Goal: Task Accomplishment & Management: Use online tool/utility

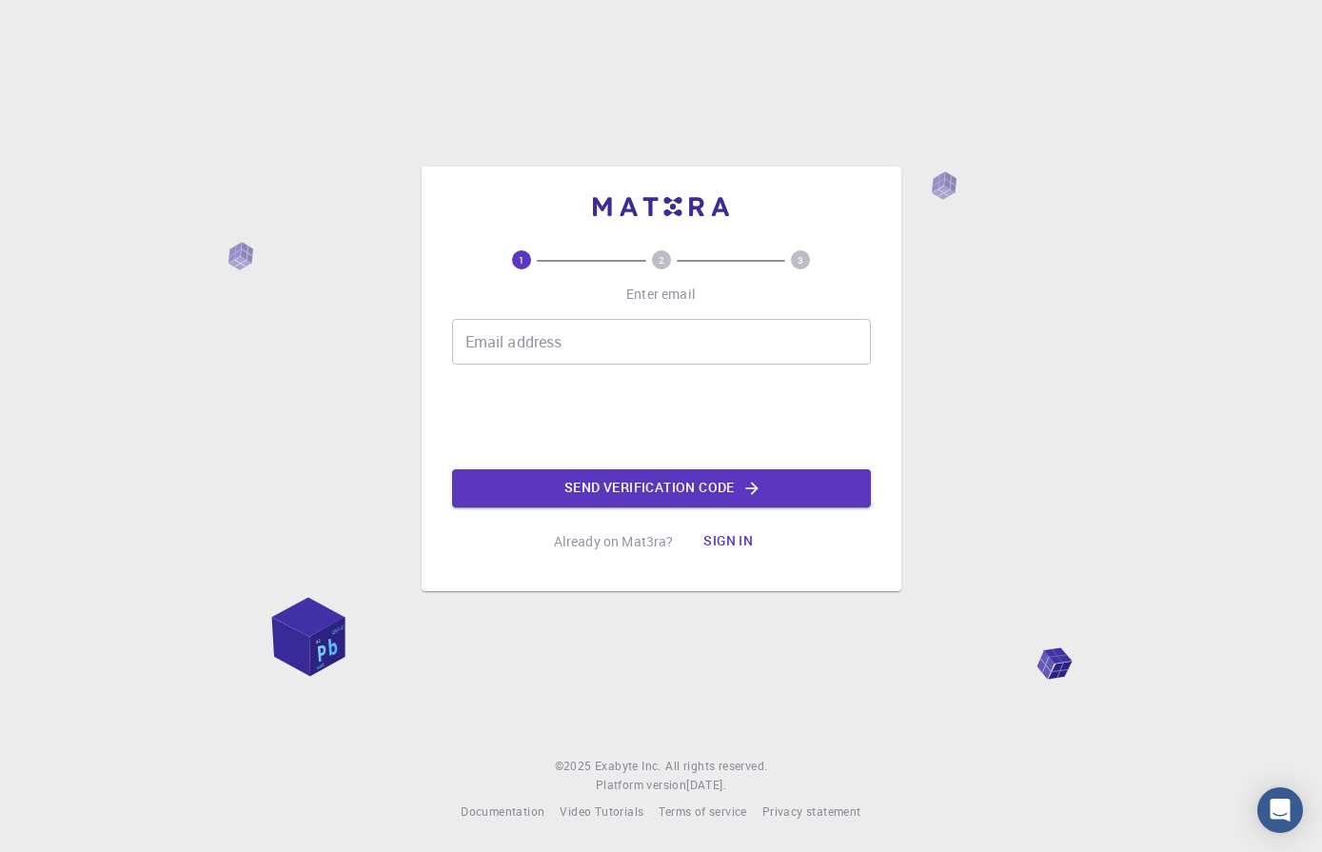
click at [476, 342] on input "Email address" at bounding box center [661, 342] width 419 height 46
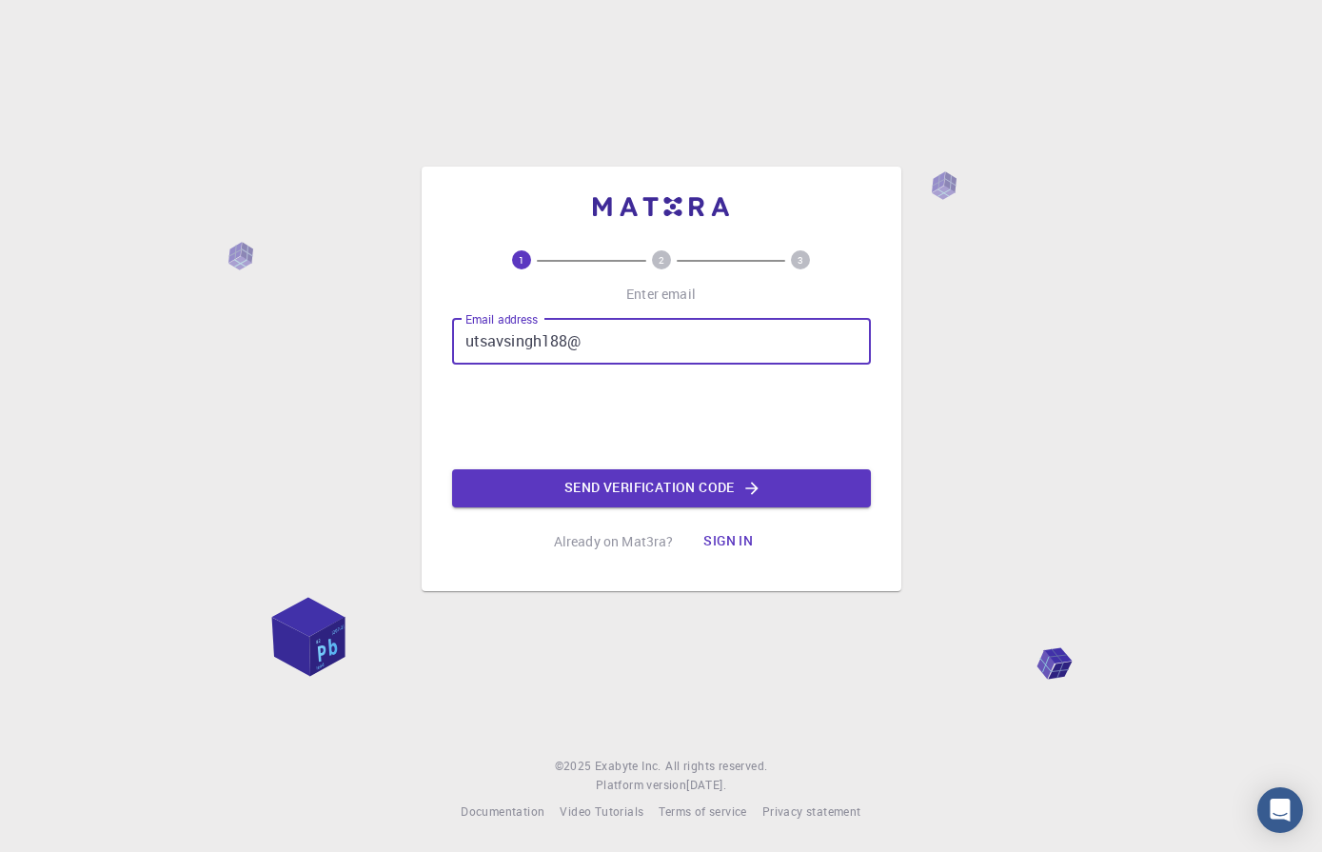
type input "utsavsingh188@"
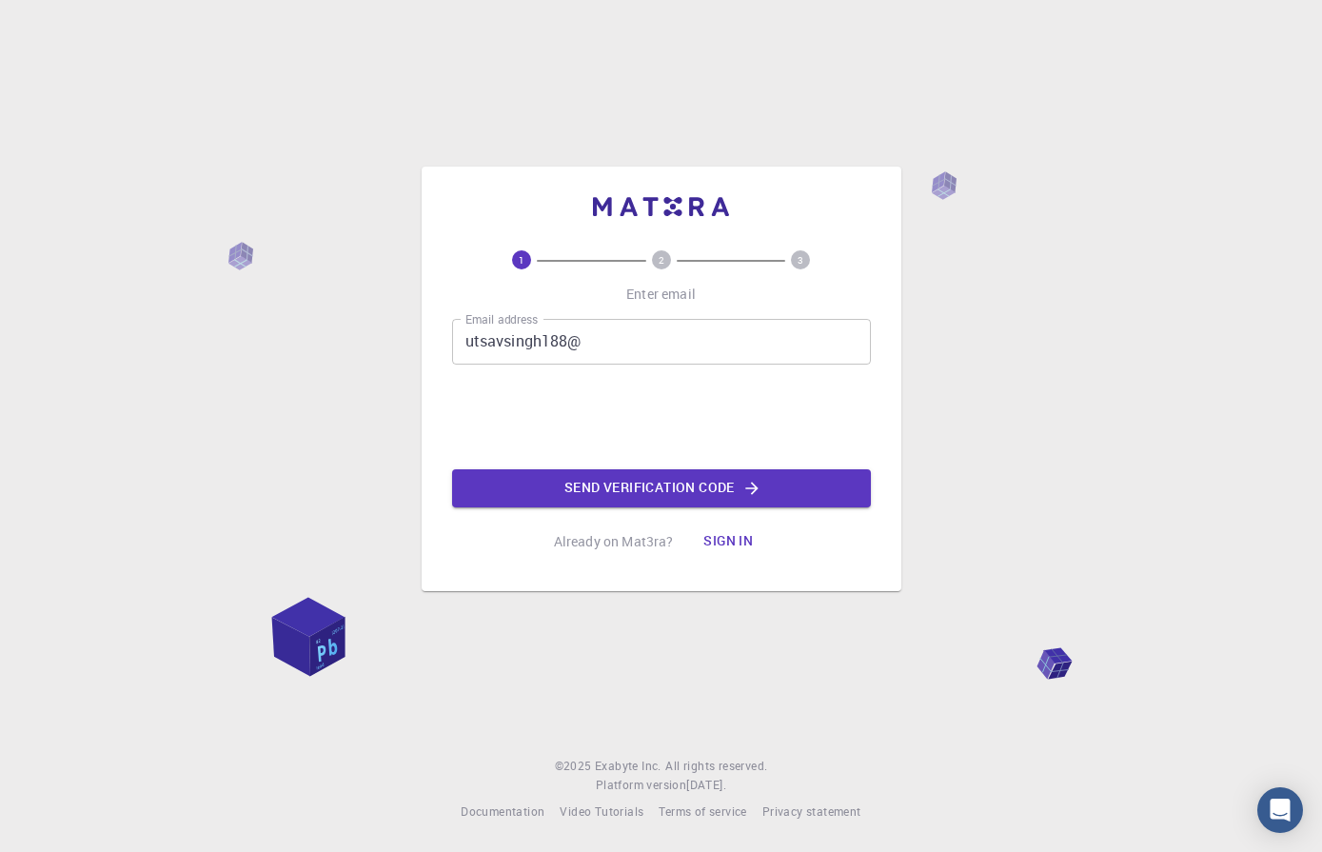
click at [1246, 289] on div "1 2 3 Enter email Email address utsavsingh188@ Email address Send verification …" at bounding box center [661, 426] width 1322 height 852
click at [605, 544] on p "Already on Mat3ra?" at bounding box center [614, 541] width 120 height 19
click at [744, 545] on button "Sign in" at bounding box center [728, 541] width 80 height 38
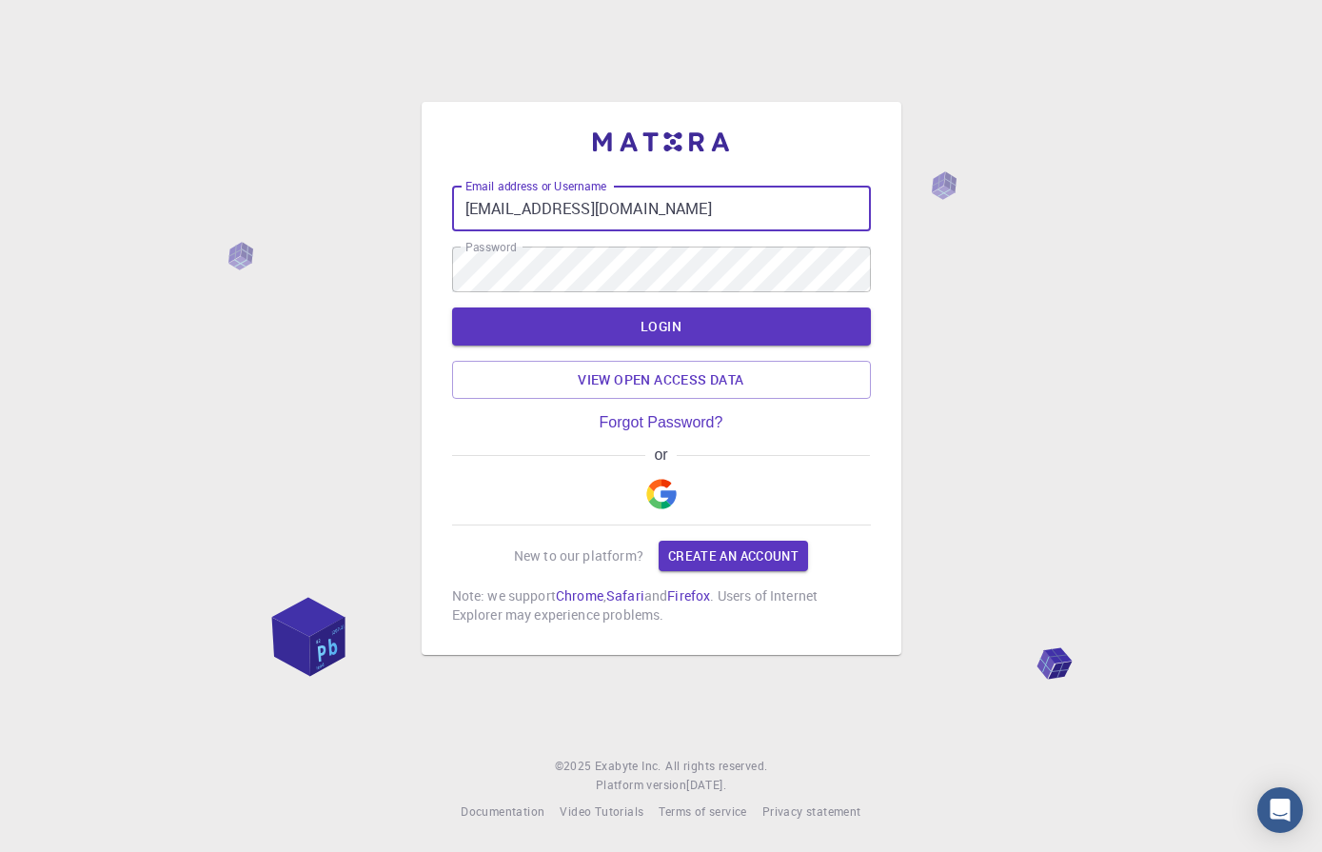
click at [676, 216] on input "[EMAIL_ADDRESS][DOMAIN_NAME]" at bounding box center [661, 209] width 419 height 46
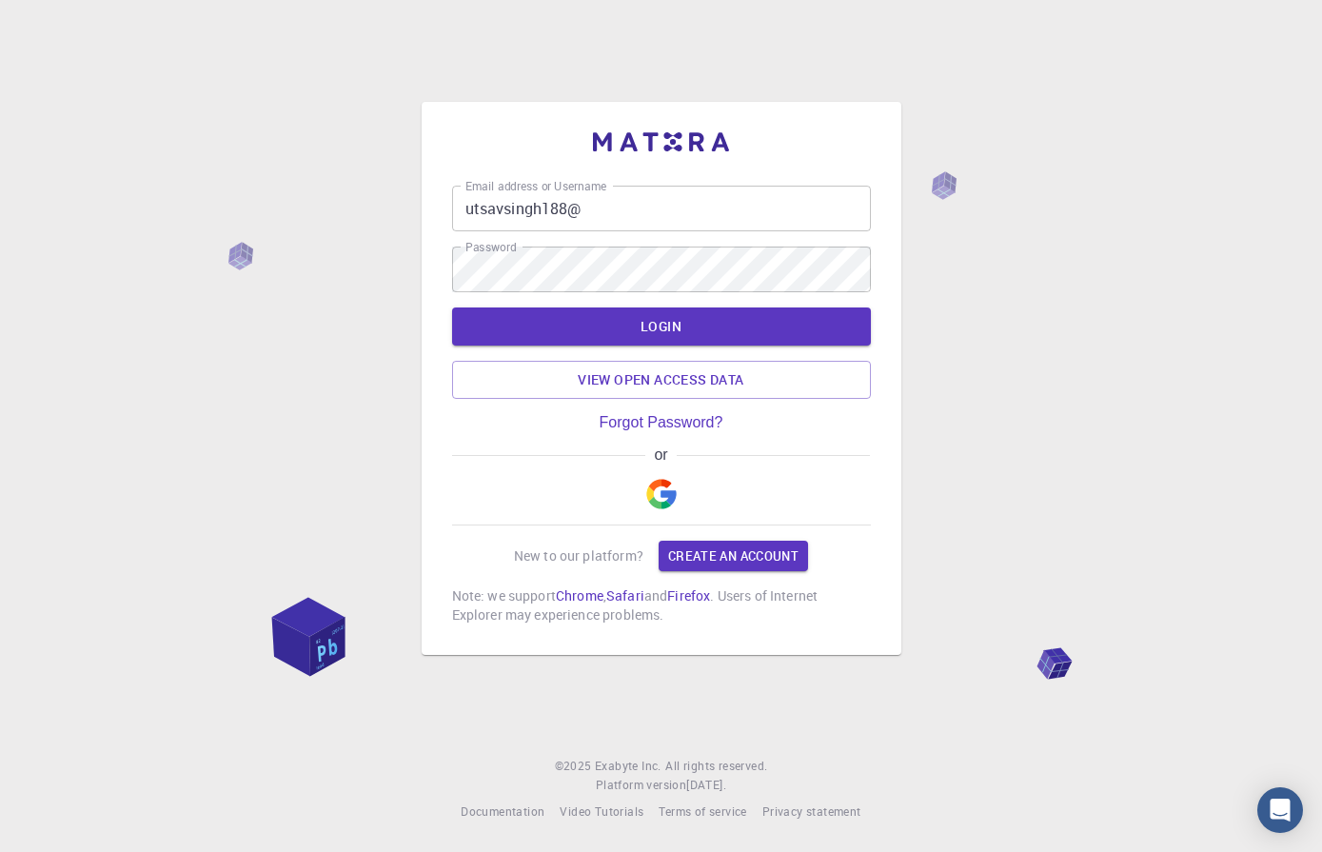
click at [1159, 364] on div "Email address or Username utsavsingh188@ Email address or Username Password Pas…" at bounding box center [661, 426] width 1322 height 852
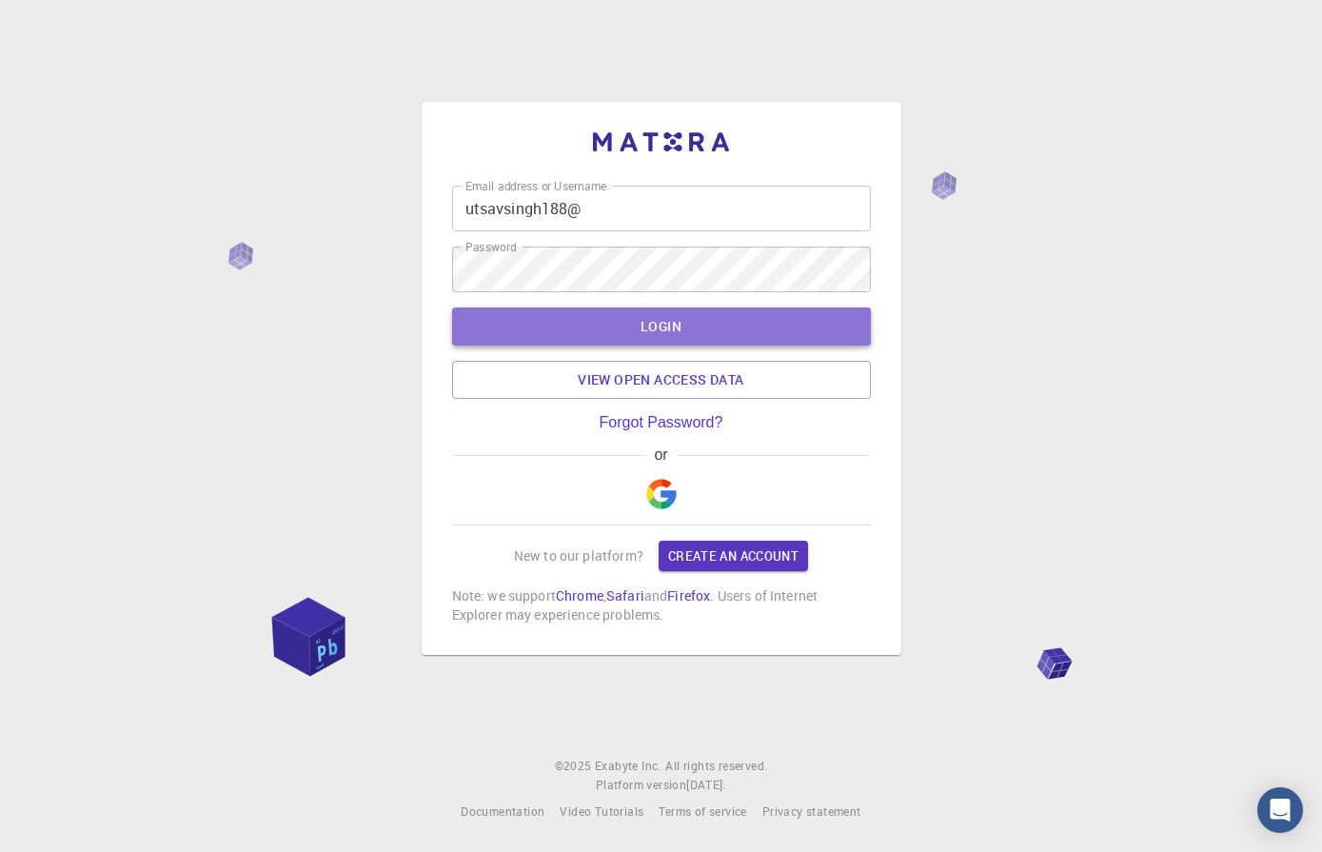
click at [602, 327] on button "LOGIN" at bounding box center [661, 326] width 419 height 38
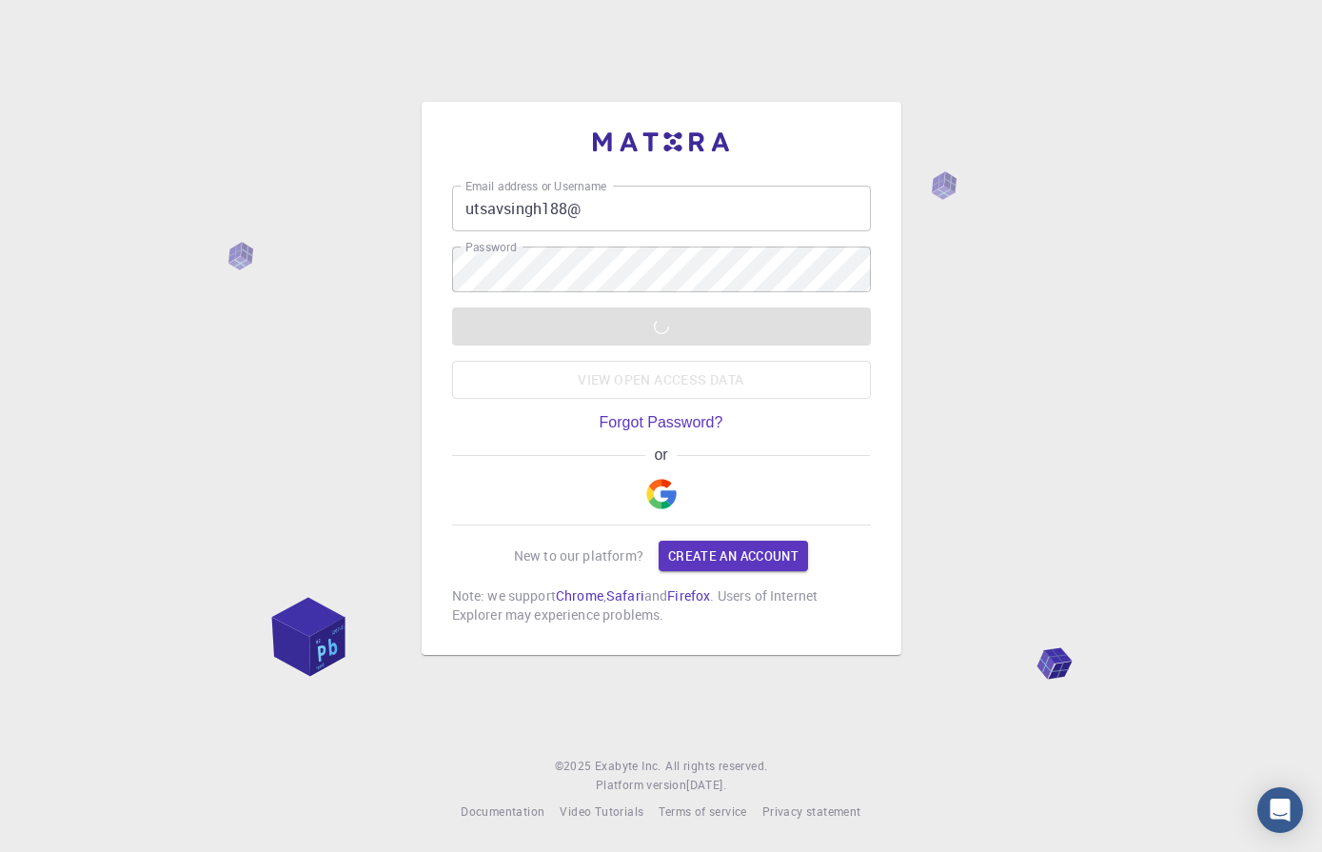
click at [593, 192] on label "Email address or Username" at bounding box center [535, 186] width 141 height 16
click at [593, 192] on input "utsavsingh188@" at bounding box center [661, 209] width 419 height 46
type input "utsavsingh188"
click at [1157, 378] on div "Email address or Username utsavsingh188 Email address or Username Password Pass…" at bounding box center [661, 426] width 1322 height 852
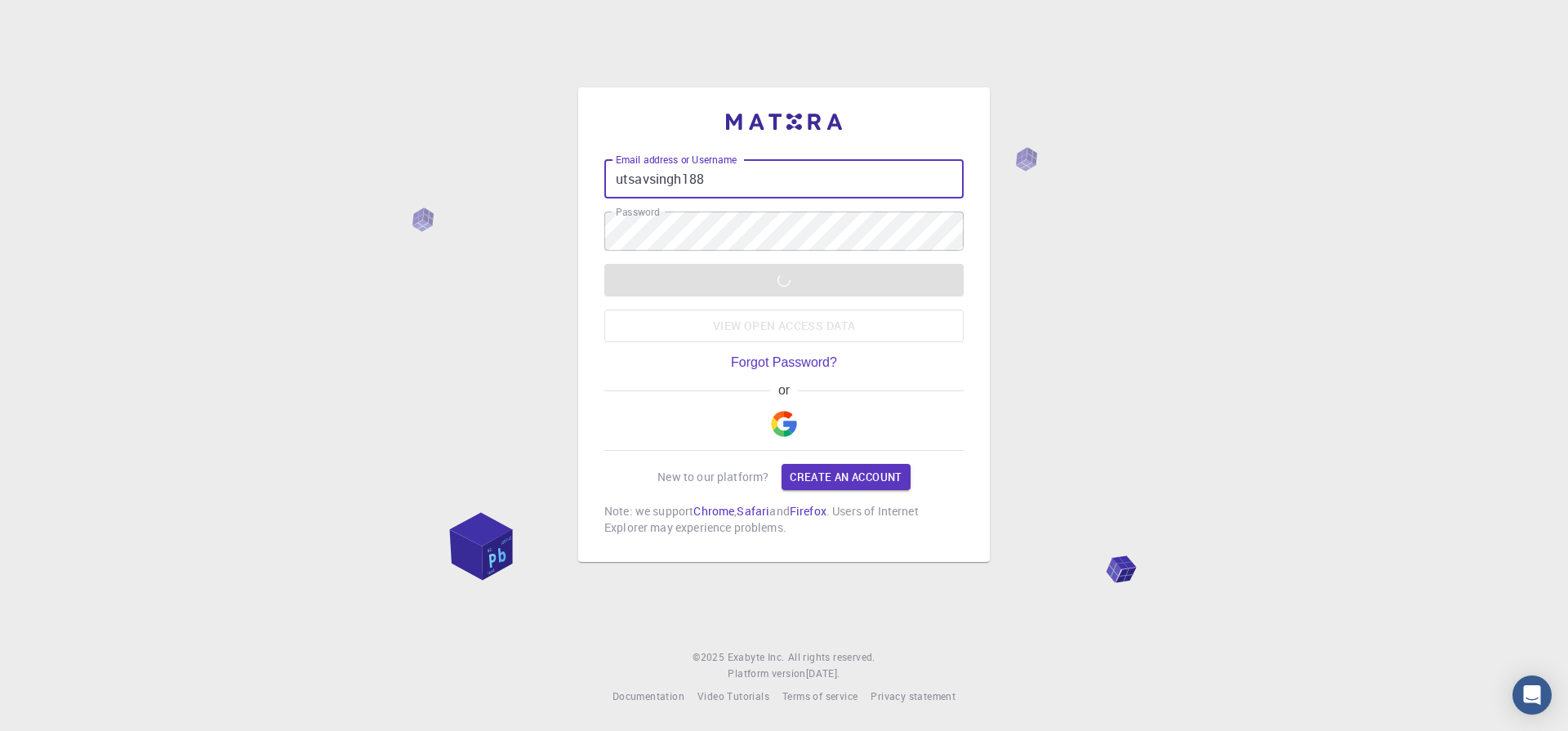
click at [760, 183] on input "utsavsingh188" at bounding box center [784, 179] width 360 height 39
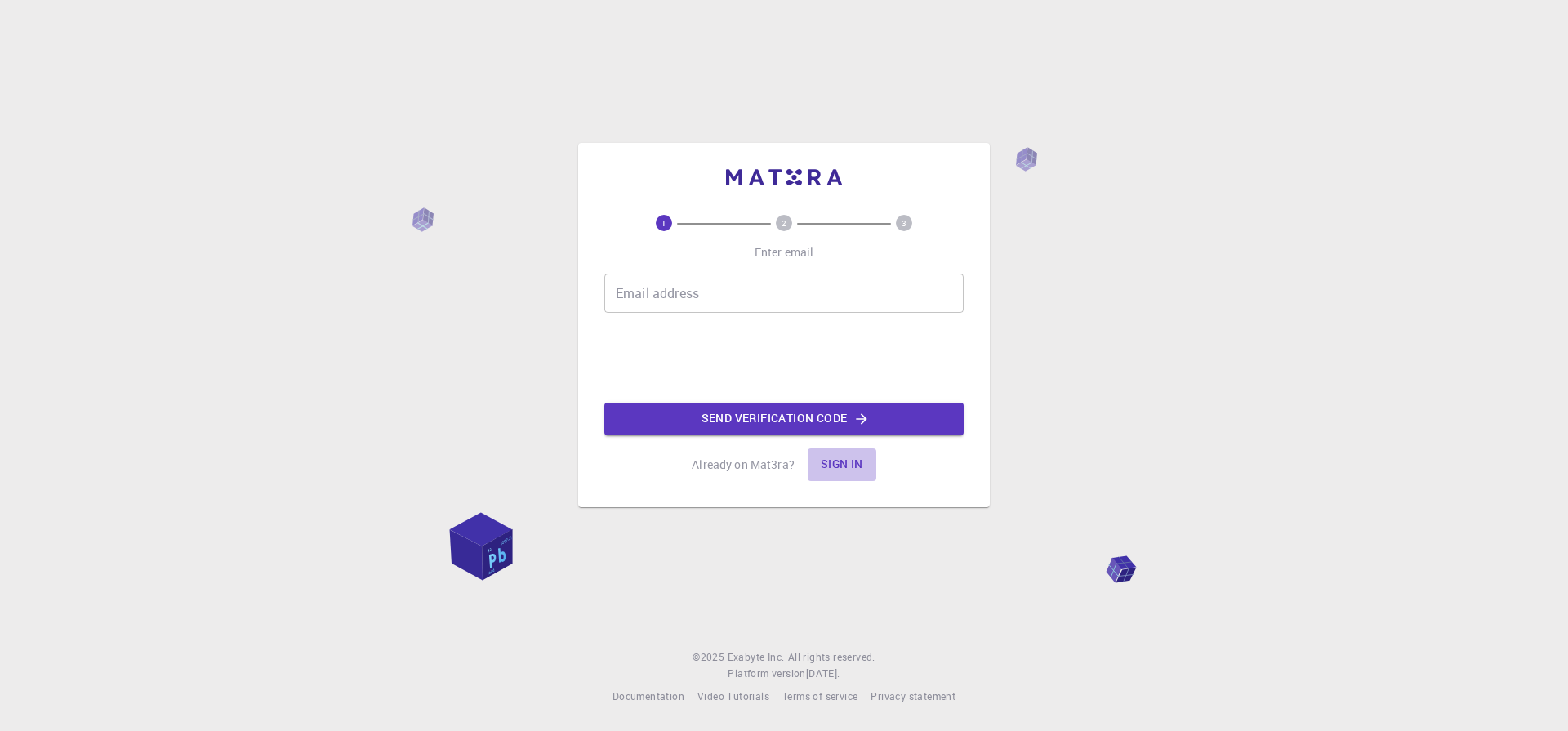
click at [840, 466] on button "Sign in" at bounding box center [842, 464] width 69 height 33
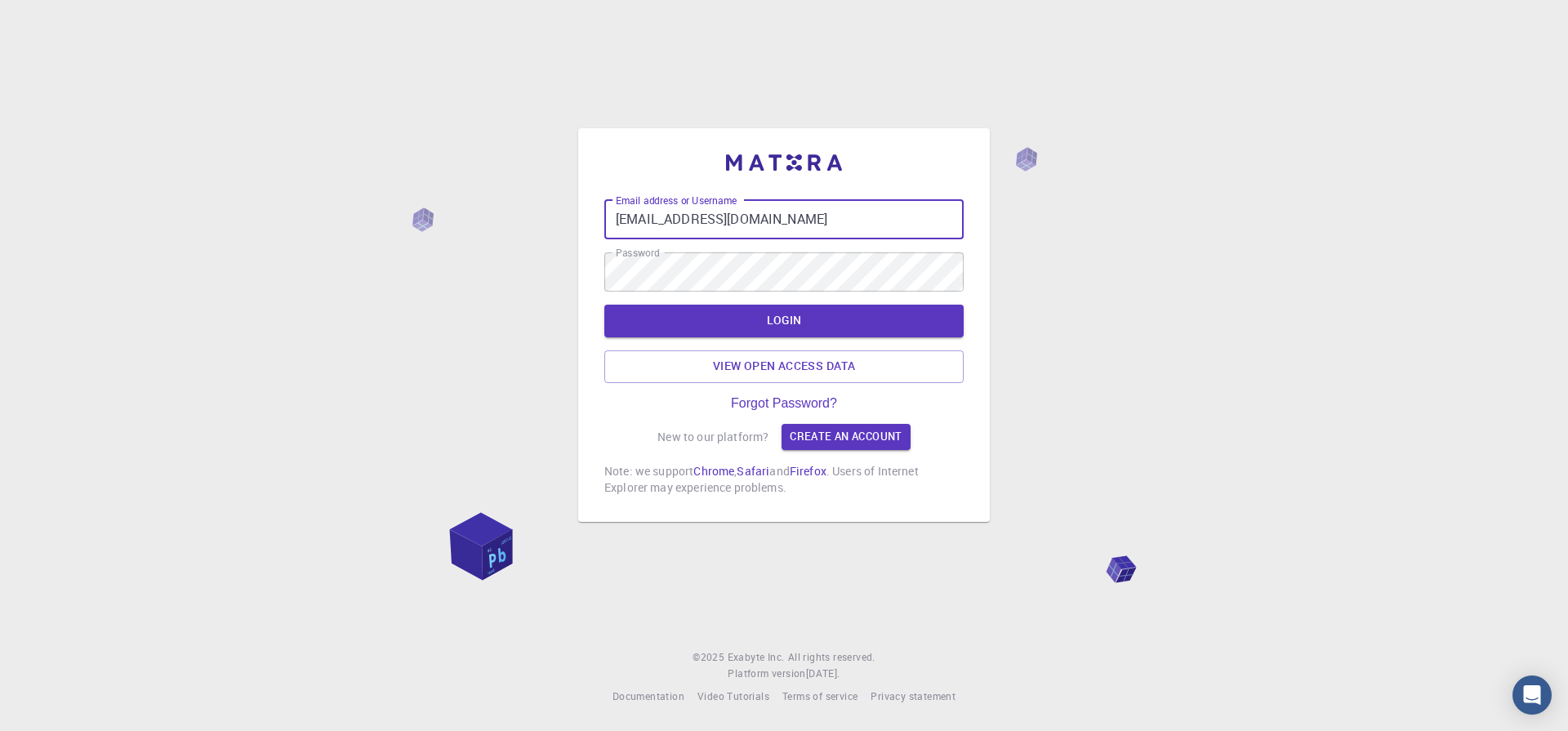
click at [810, 222] on input "[EMAIL_ADDRESS][DOMAIN_NAME]" at bounding box center [784, 220] width 360 height 39
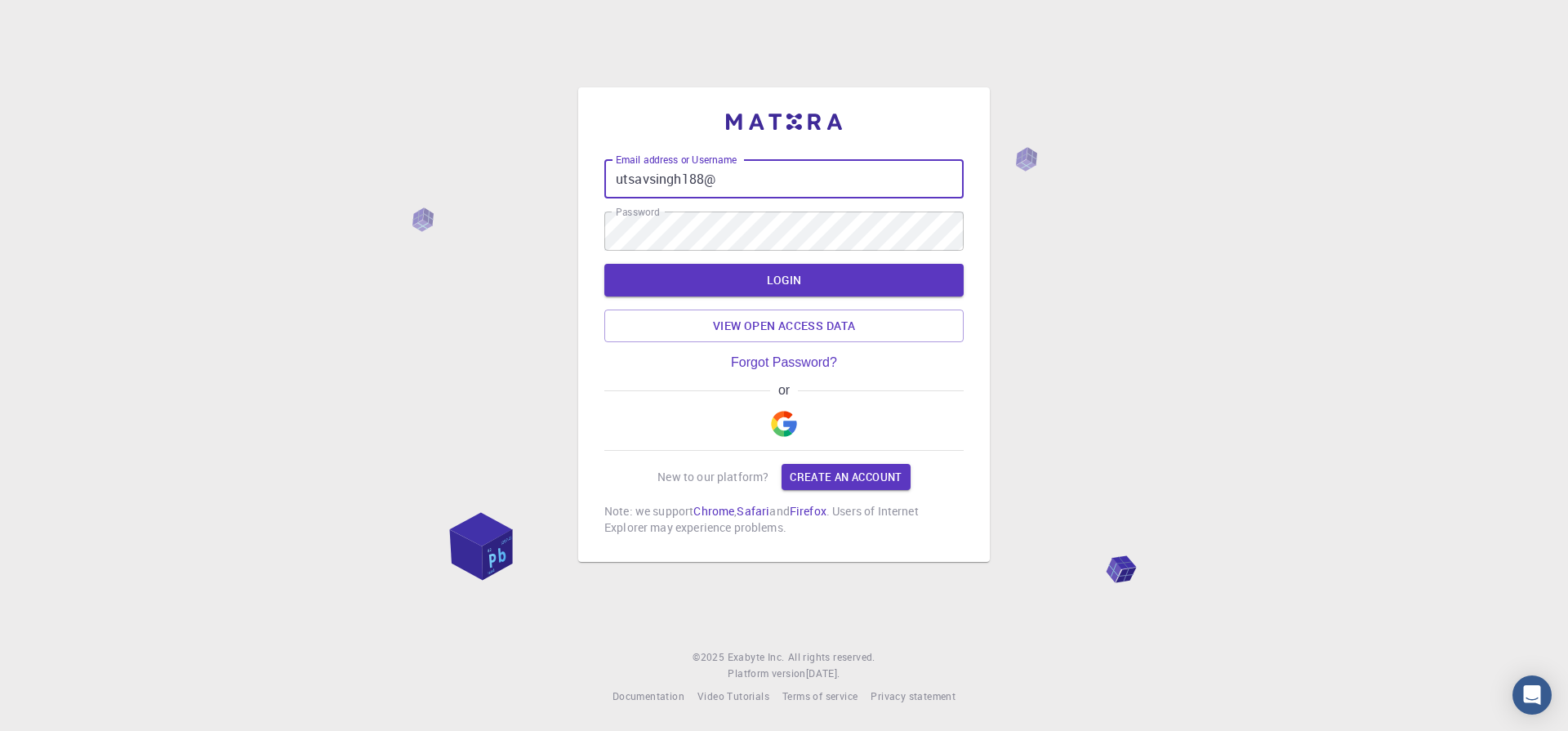
click at [1280, 225] on div "Email address or Username utsavsingh188@ Email address or Username Password Pas…" at bounding box center [784, 366] width 1568 height 731
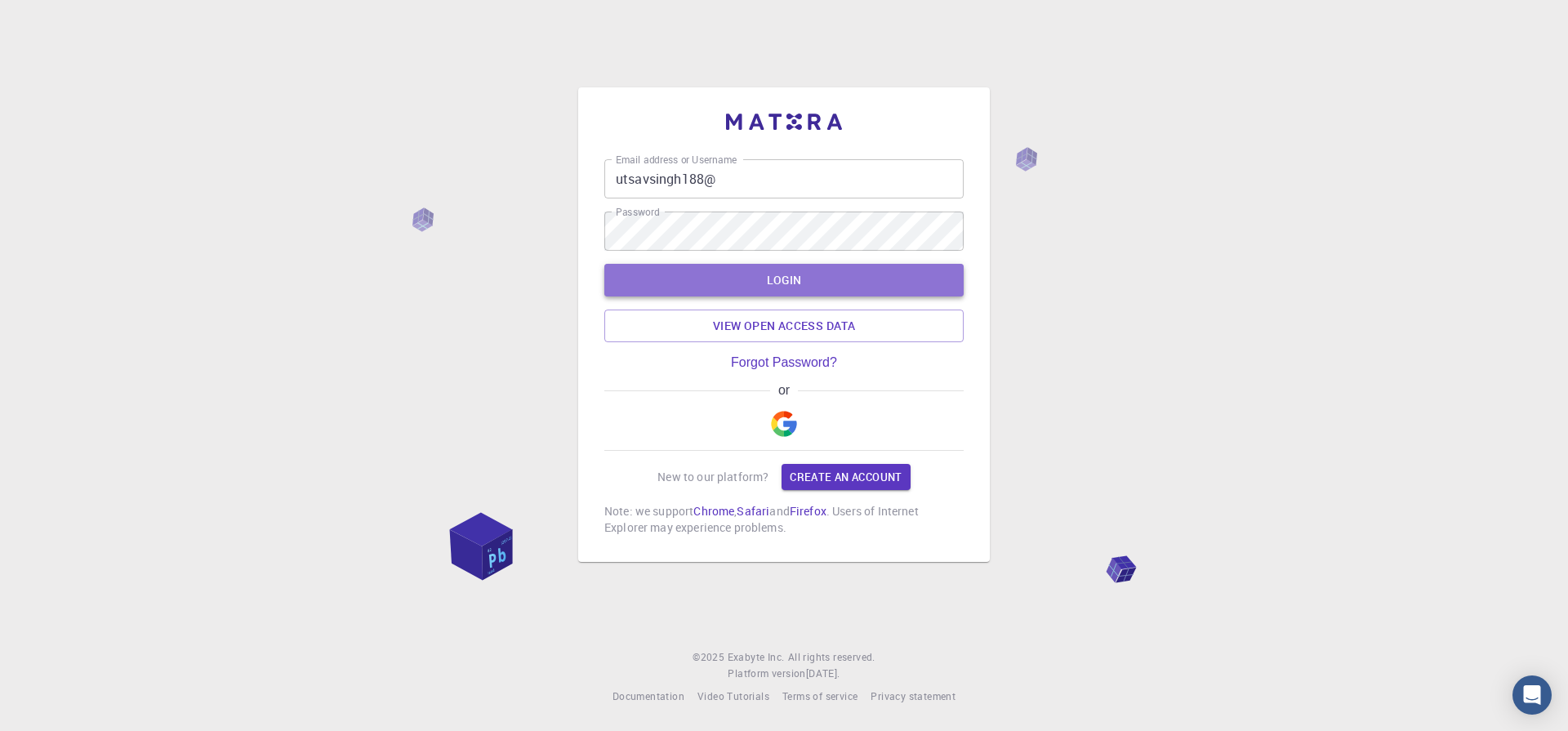
click at [795, 279] on button "LOGIN" at bounding box center [784, 280] width 360 height 33
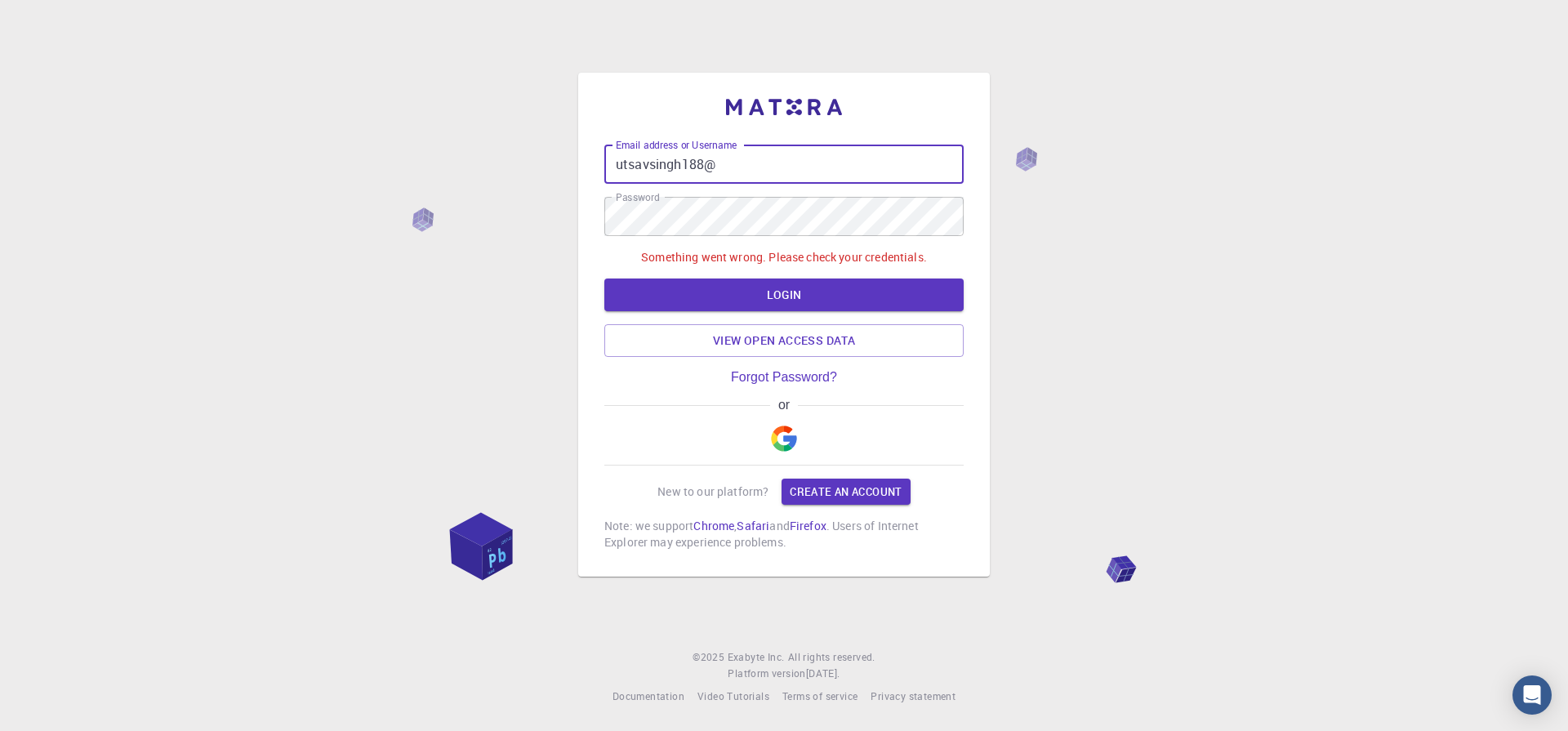
click at [723, 160] on input "utsavsingh188@" at bounding box center [784, 164] width 360 height 39
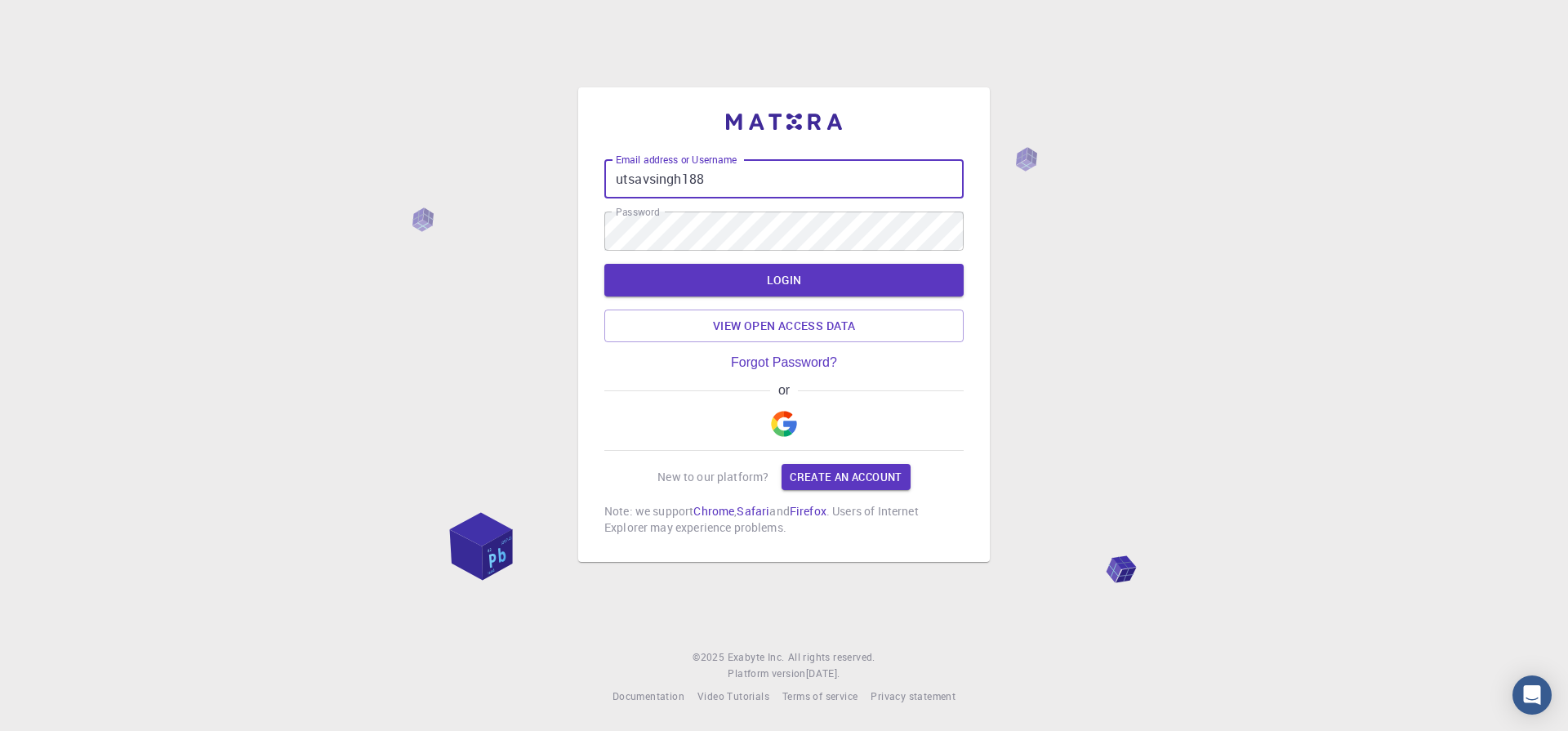
type input "utsavsingh188"
click at [1206, 247] on div "Email address or Username utsavsingh188 Email address or Username Password Pass…" at bounding box center [784, 366] width 1568 height 731
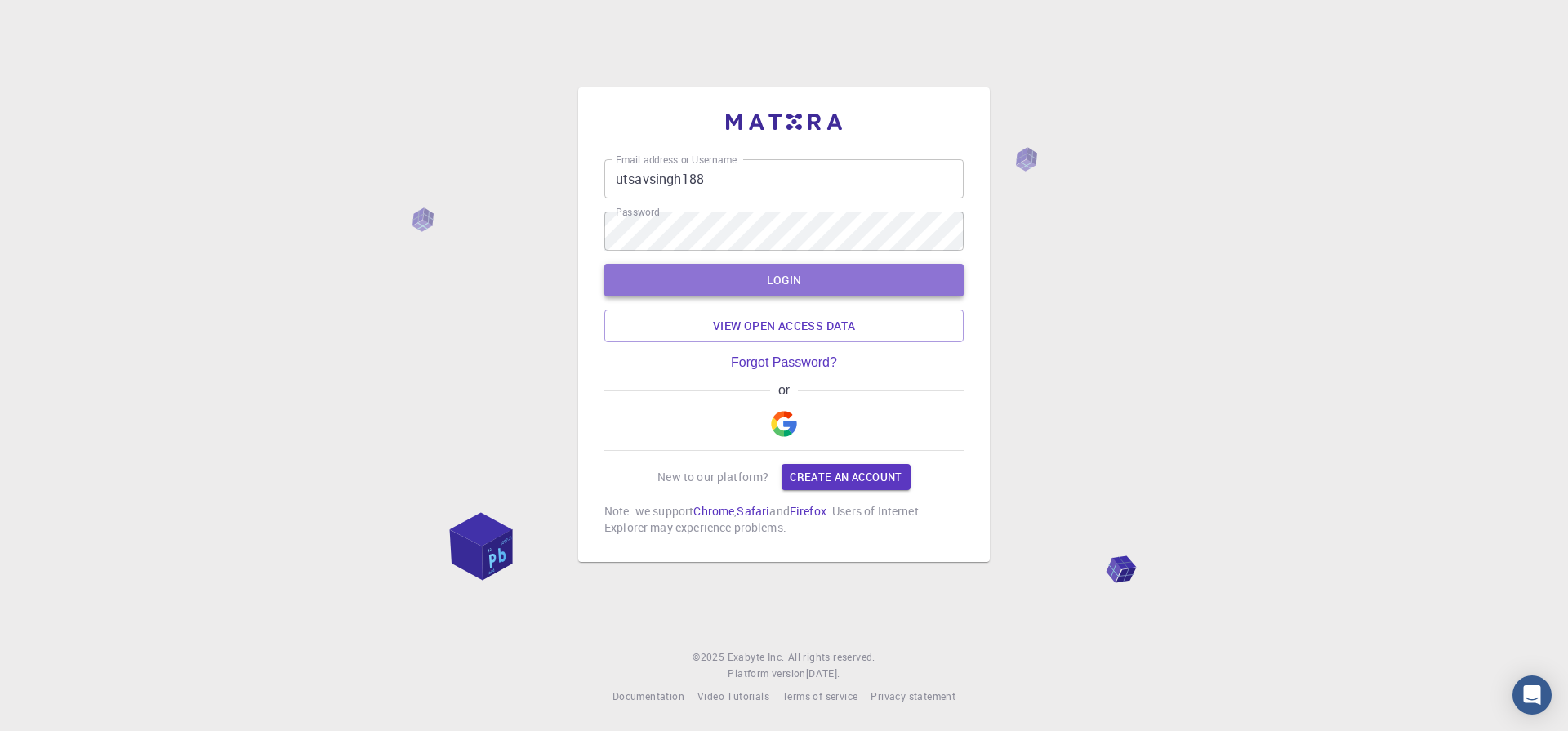
click at [762, 288] on button "LOGIN" at bounding box center [784, 280] width 360 height 33
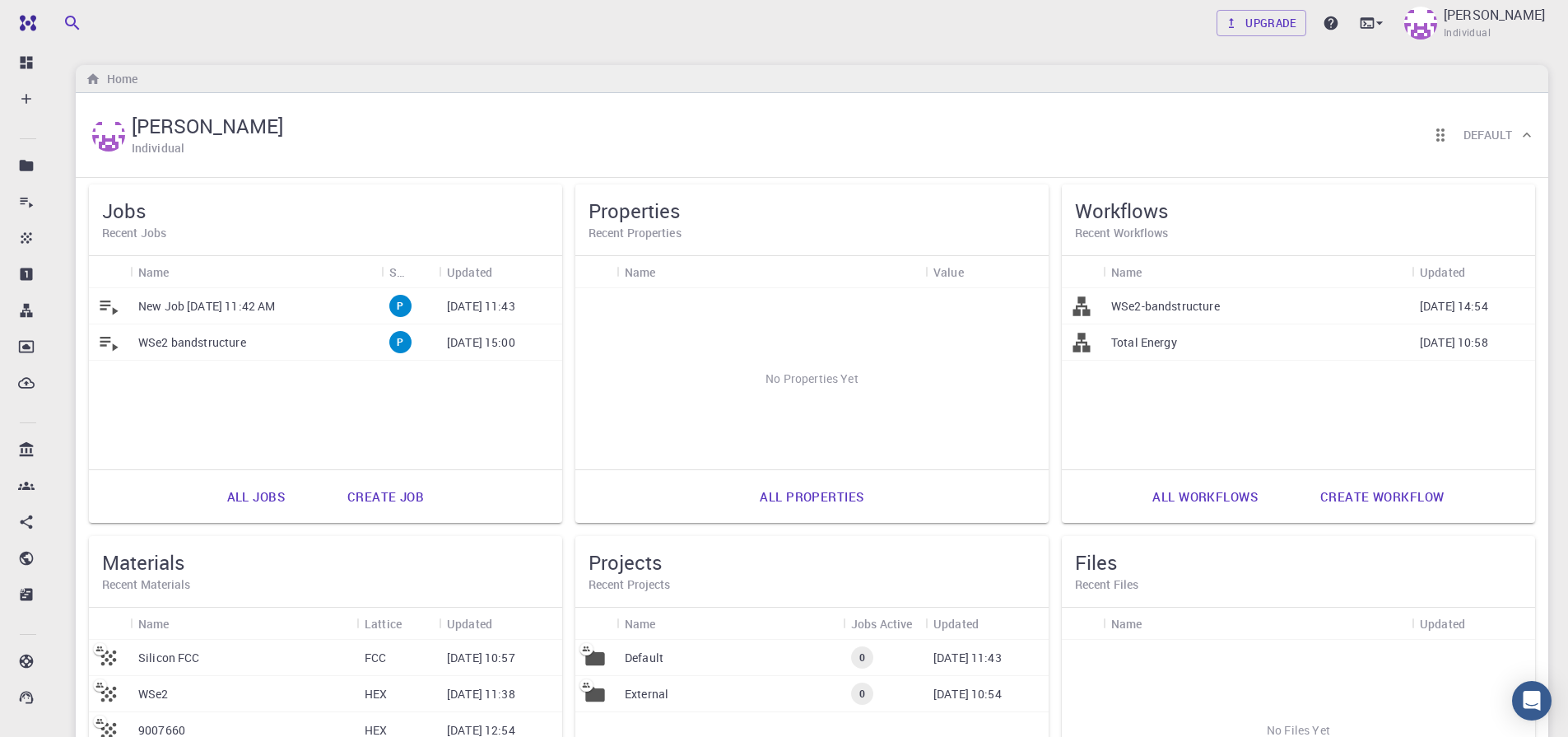
click at [1120, 235] on h6 "Recent Workflows" at bounding box center [1298, 233] width 447 height 18
click at [1173, 204] on h5 "Workflows" at bounding box center [1298, 210] width 447 height 26
click at [1398, 497] on link "Create workflow" at bounding box center [1381, 497] width 160 height 40
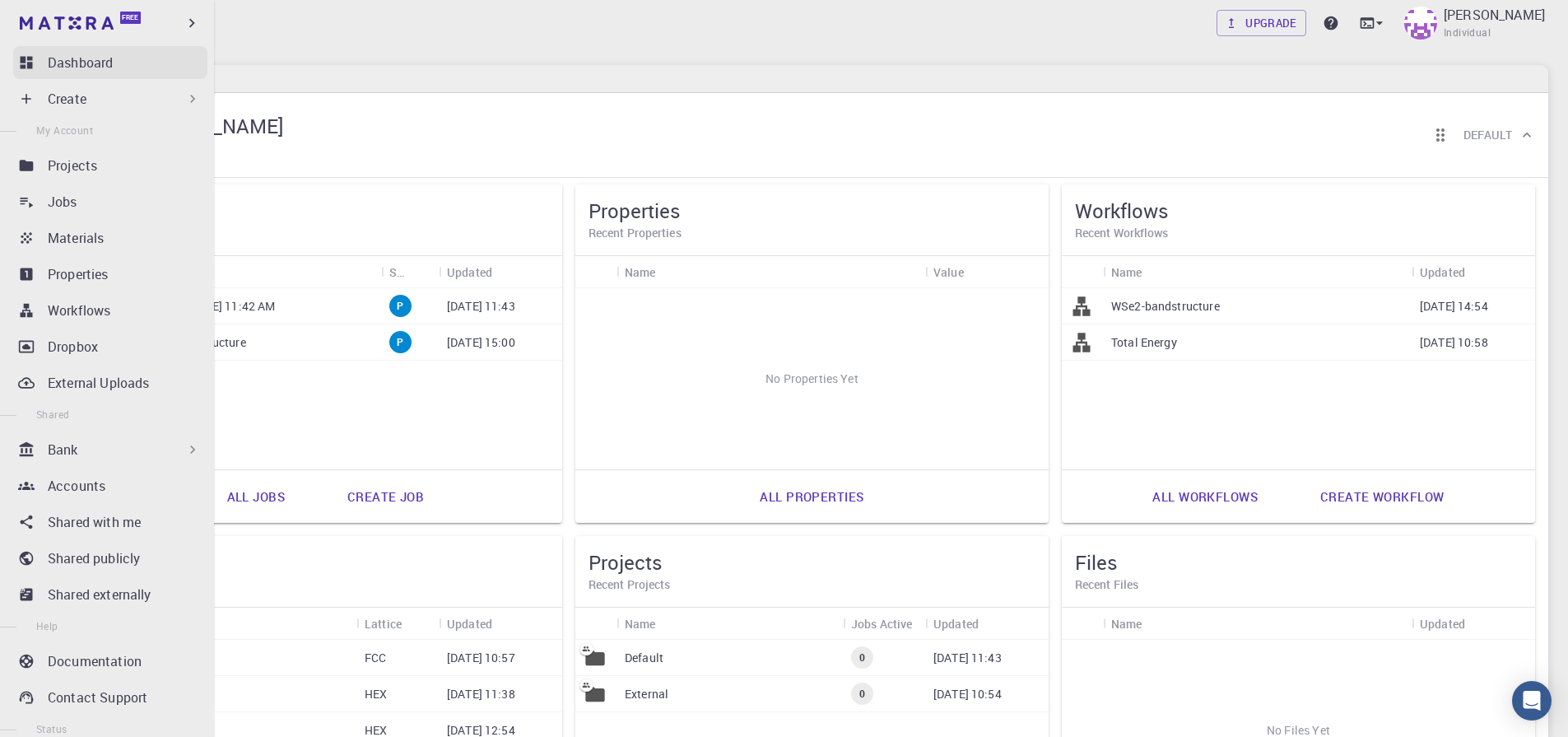
click at [36, 61] on link "Dashboard" at bounding box center [110, 62] width 195 height 33
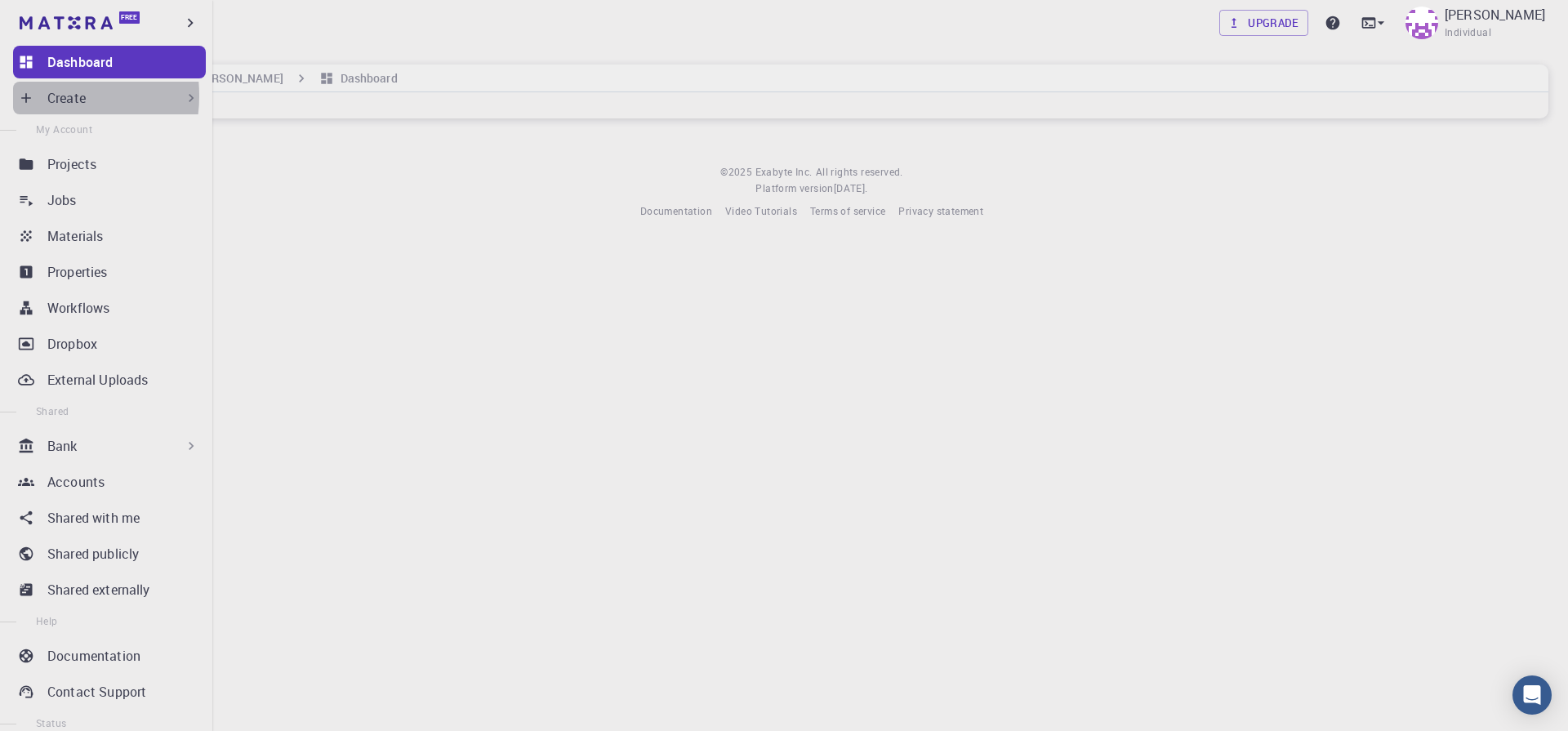
click at [40, 95] on div "Create" at bounding box center [109, 98] width 193 height 33
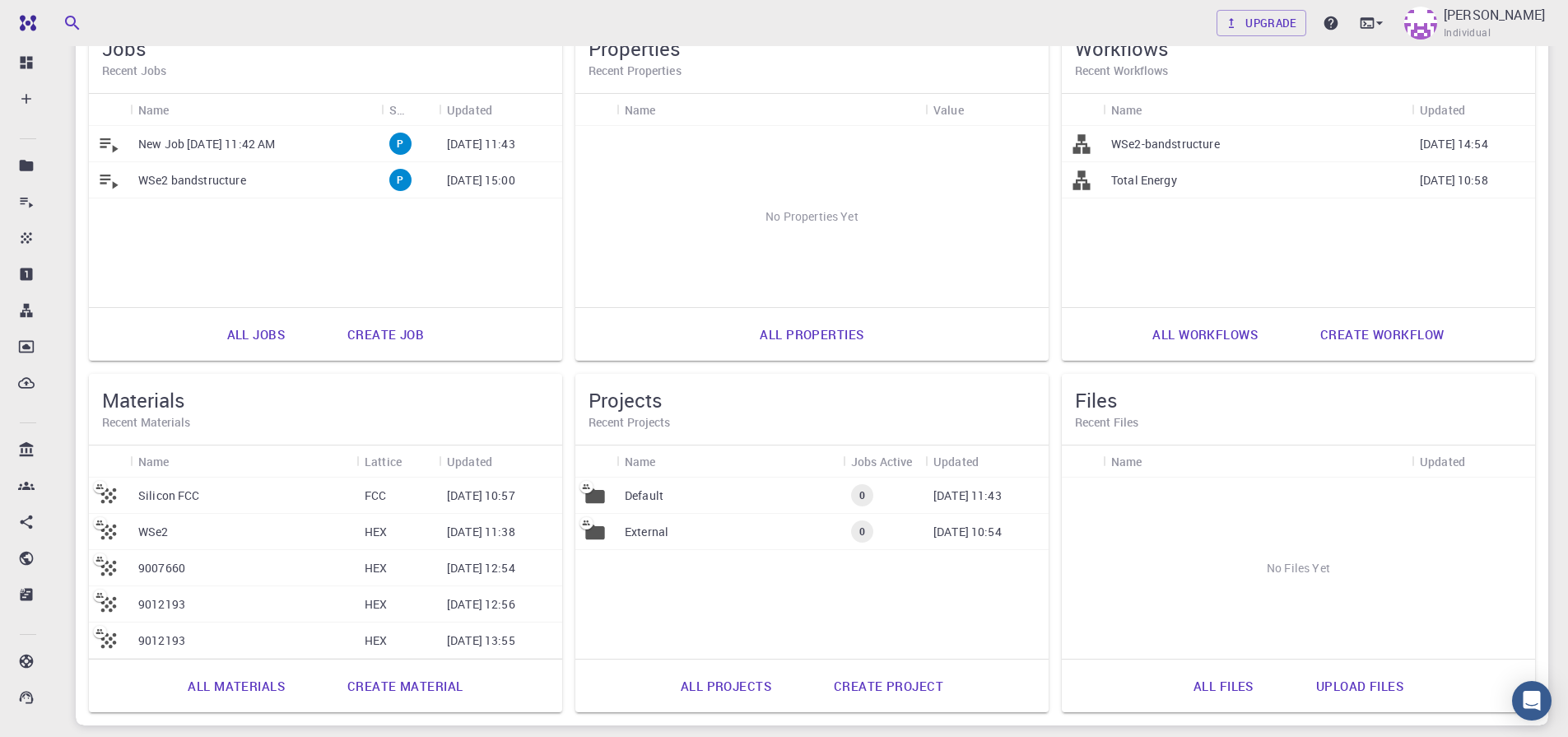
scroll to position [197, 0]
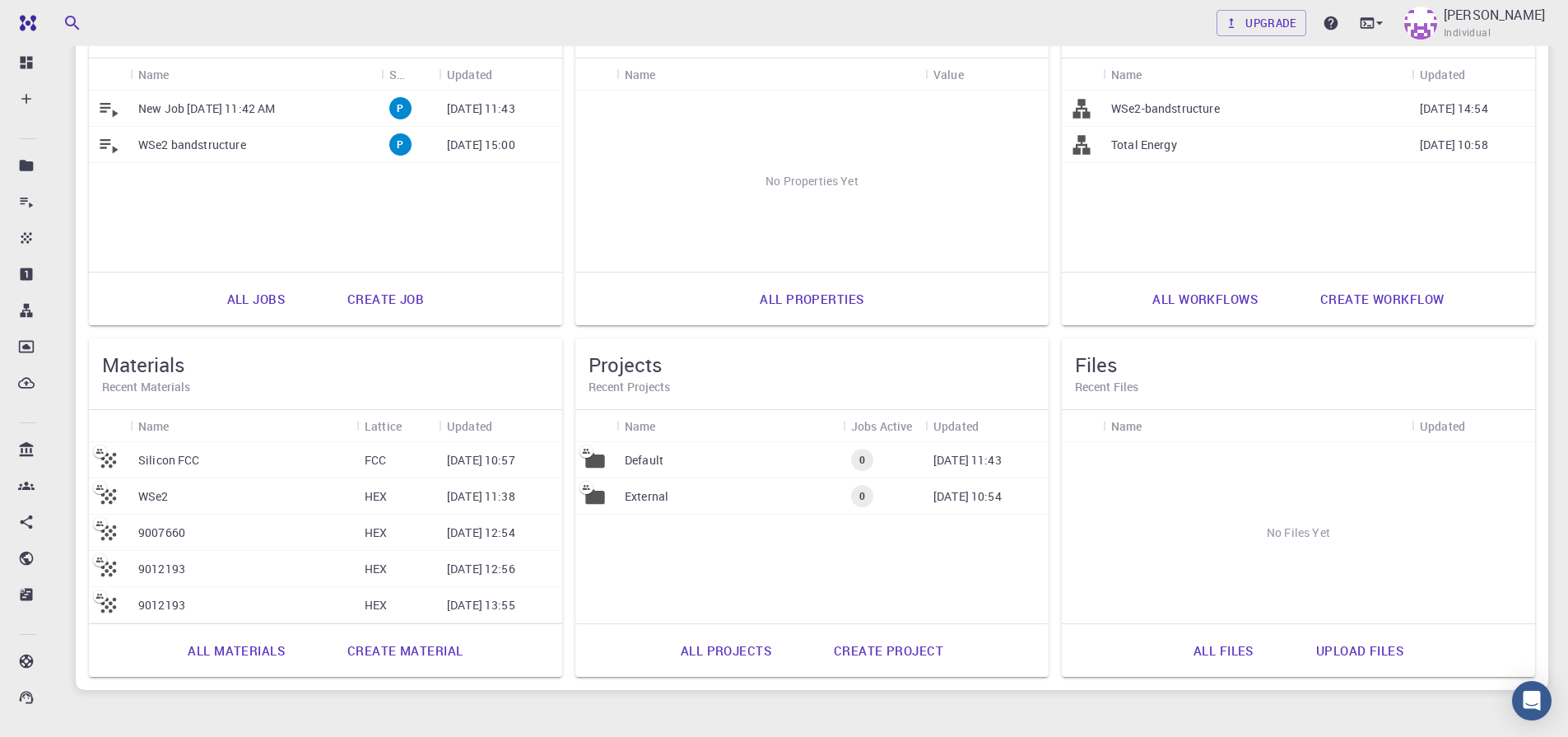
click at [157, 378] on h6 "Recent Materials" at bounding box center [325, 387] width 447 height 18
click at [133, 378] on h6 "Recent Materials" at bounding box center [325, 387] width 447 height 18
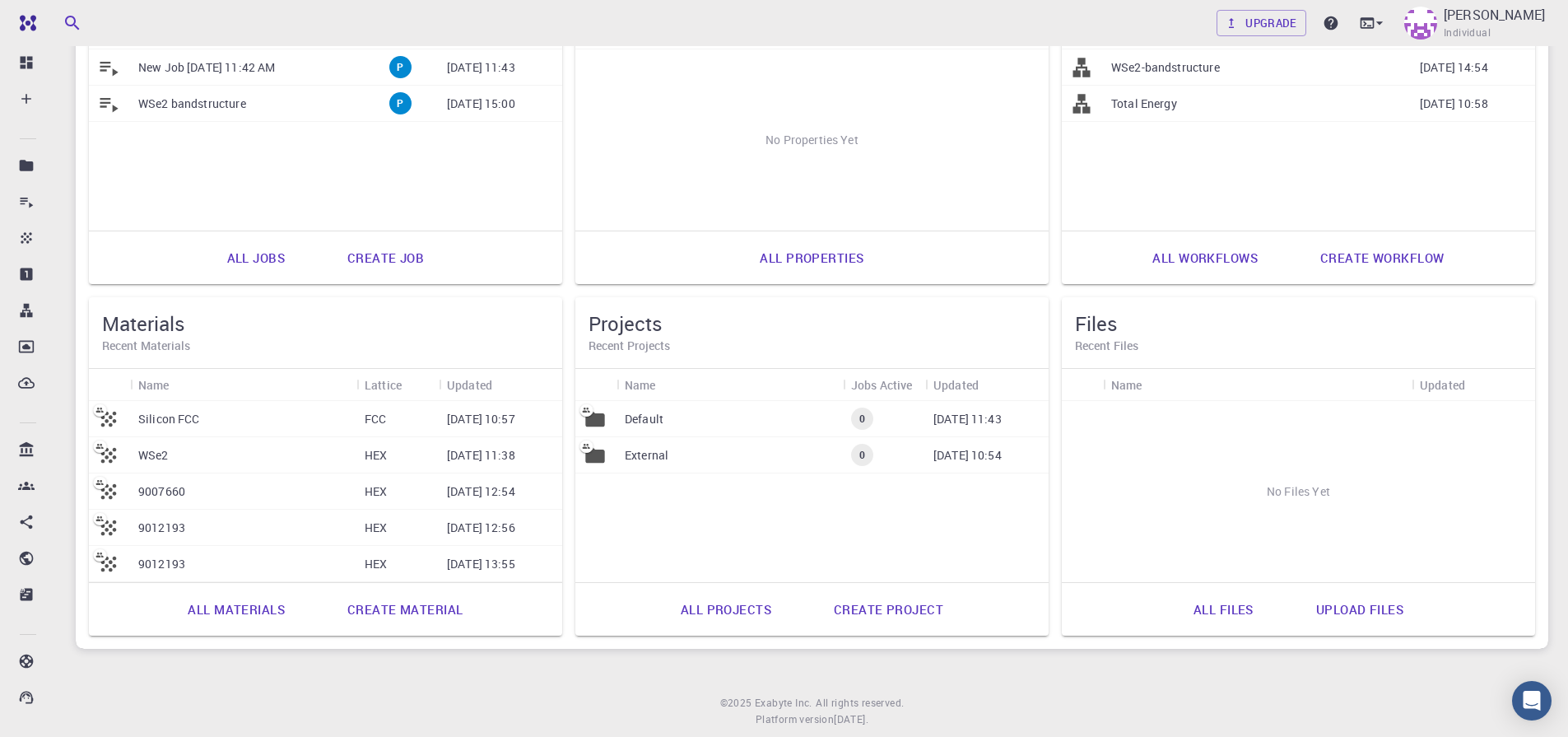
scroll to position [279, 0]
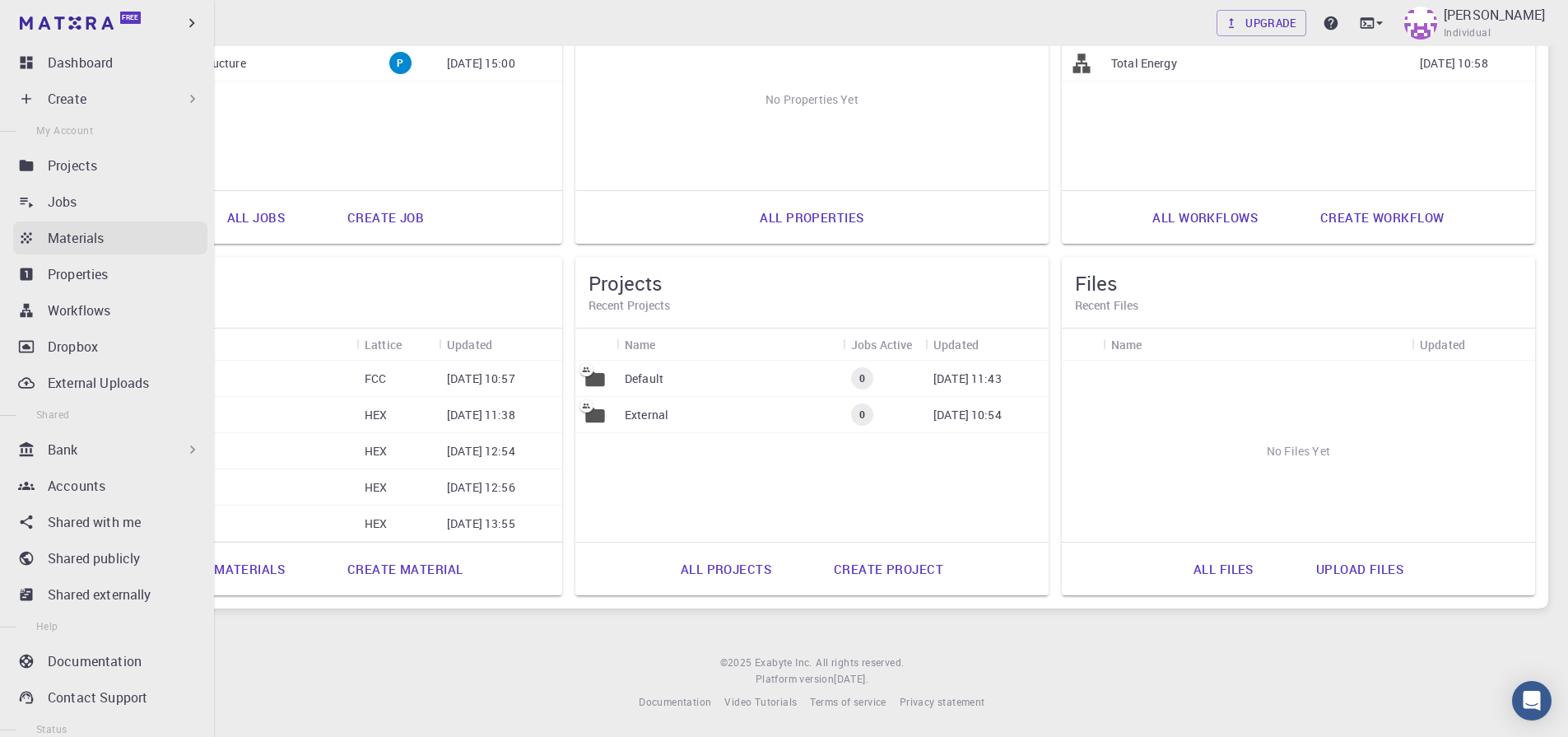
click at [70, 247] on p "Materials" at bounding box center [75, 238] width 56 height 20
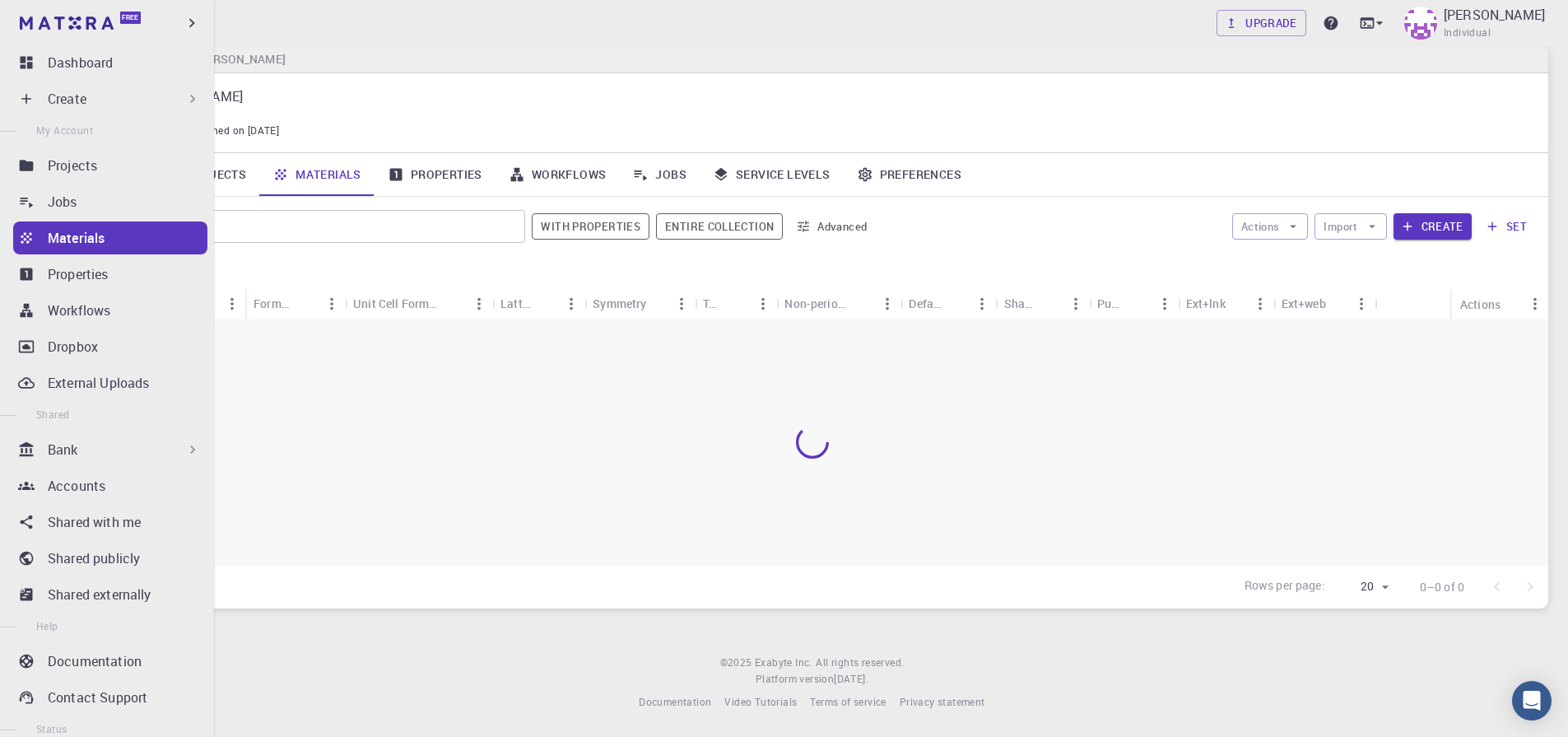
scroll to position [20, 0]
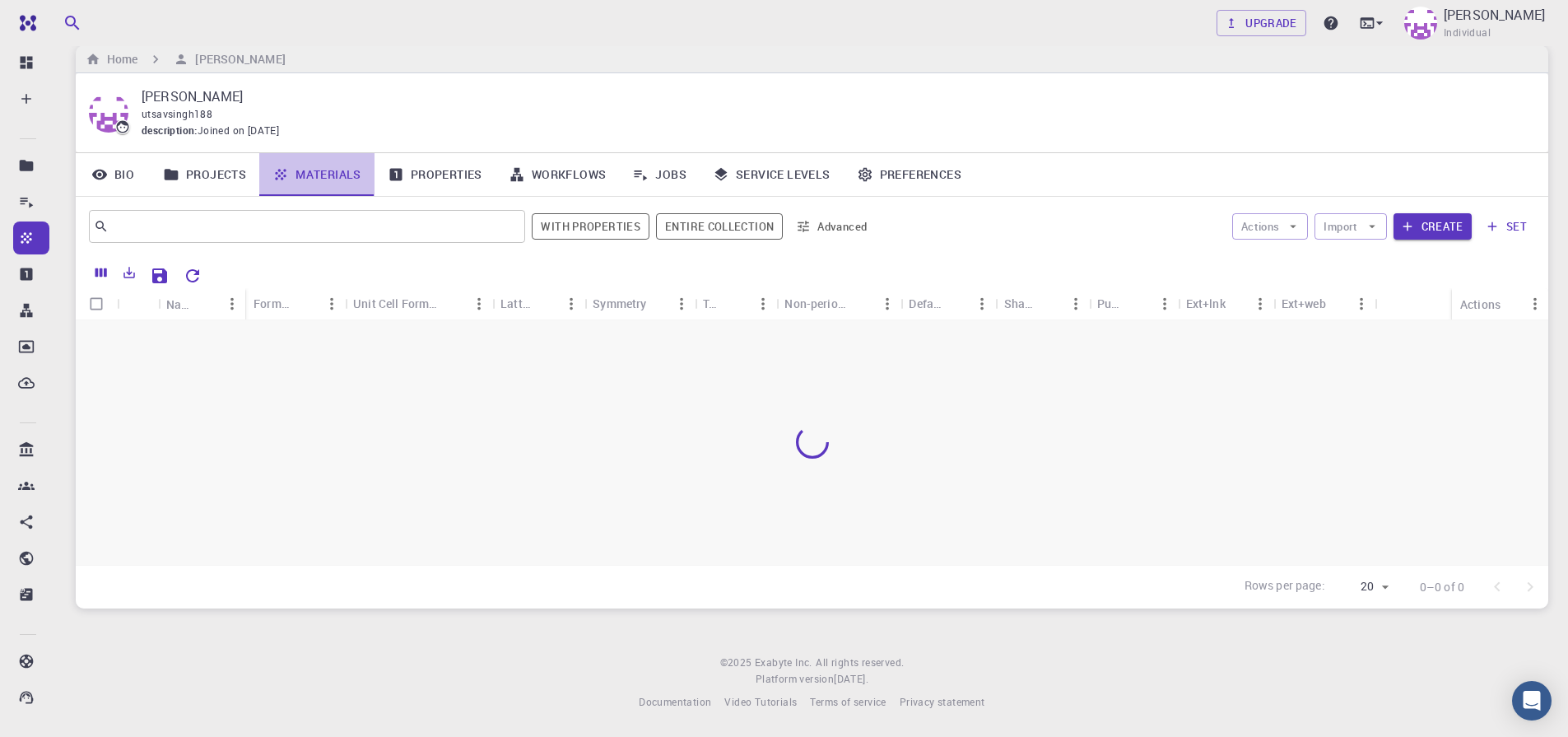
click at [334, 170] on link "Materials" at bounding box center [317, 174] width 115 height 42
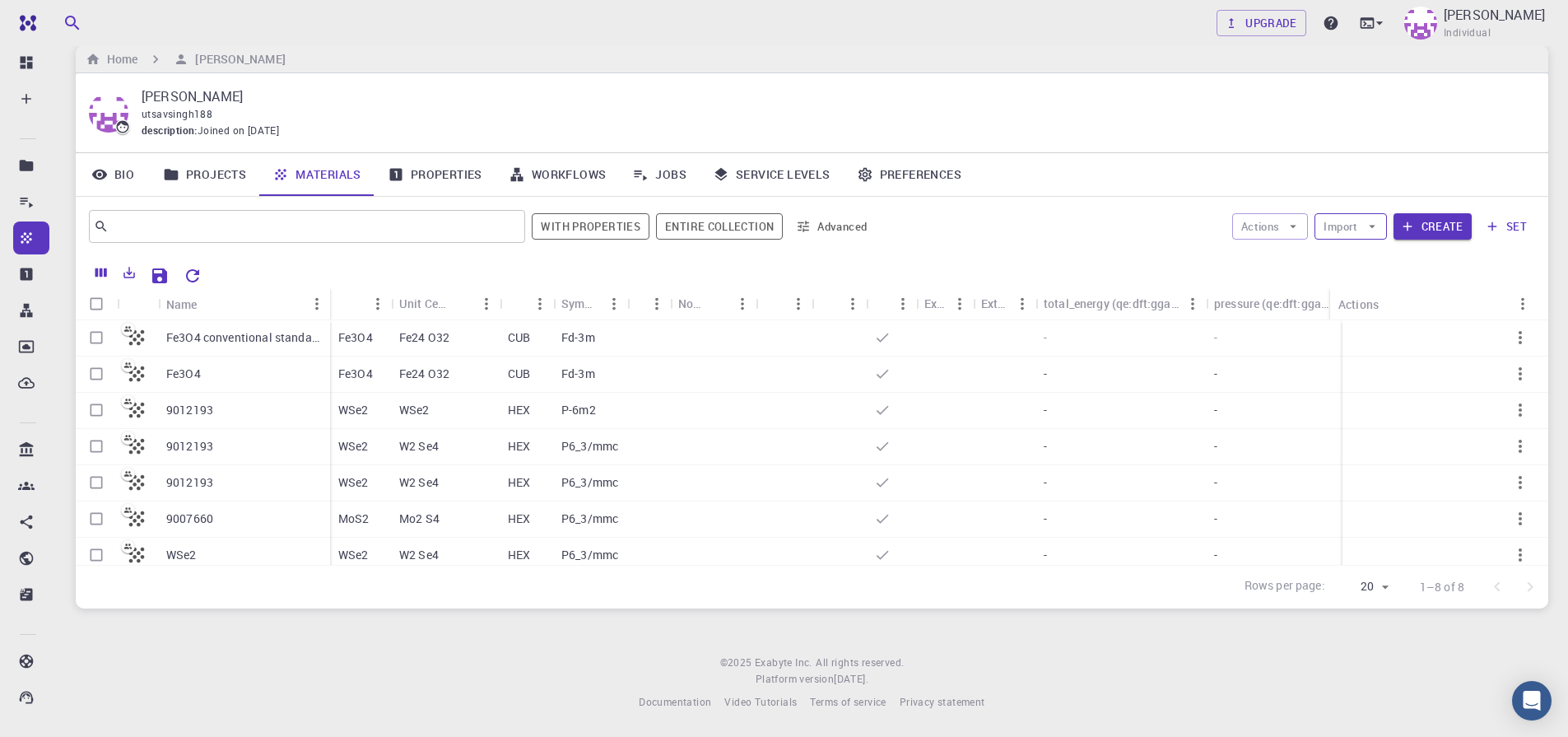
click at [1373, 226] on icon "button" at bounding box center [1373, 227] width 7 height 3
click at [1379, 260] on span "Upload File" at bounding box center [1411, 259] width 105 height 16
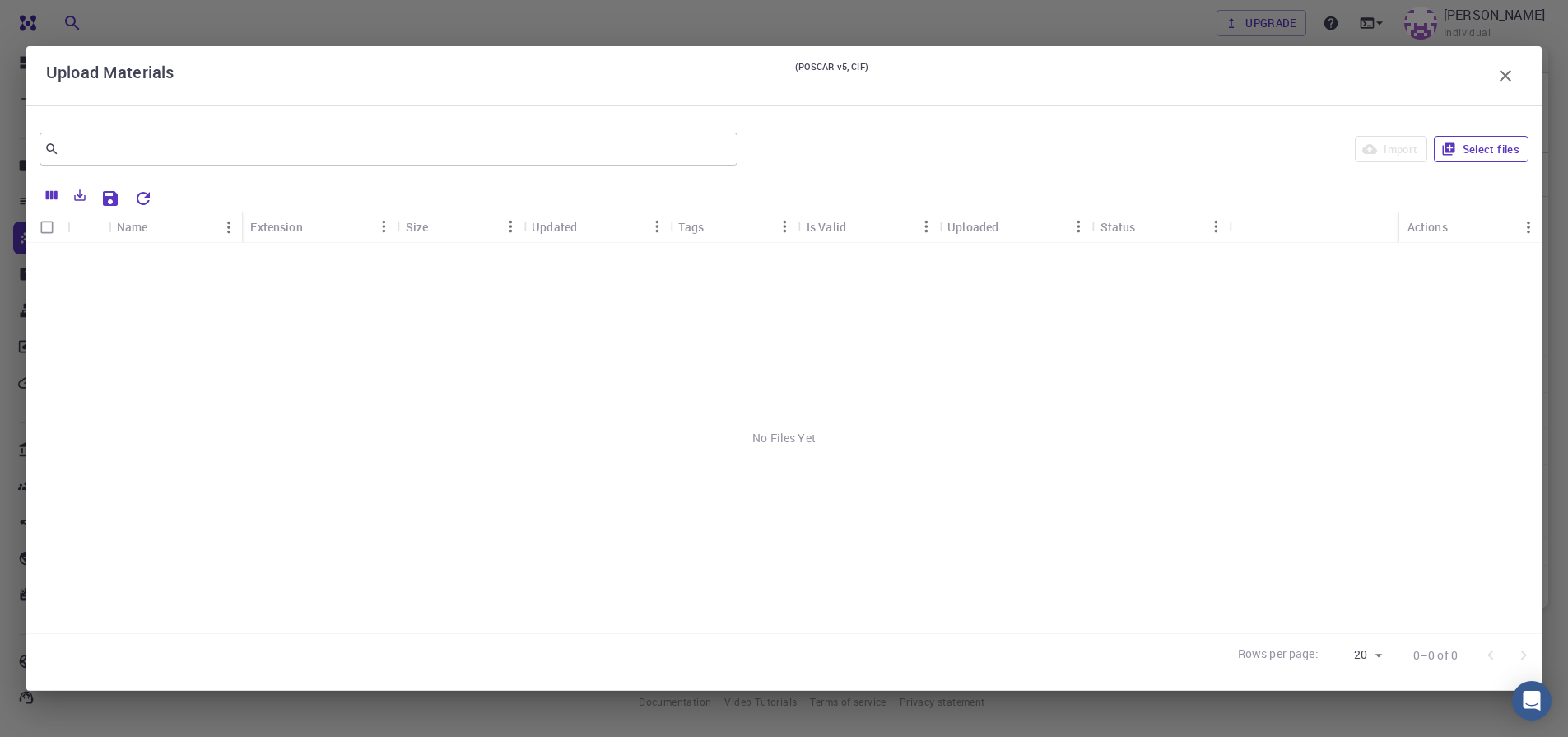
click at [1472, 147] on button "Select files" at bounding box center [1481, 149] width 94 height 26
click at [48, 260] on input "Select row" at bounding box center [47, 261] width 31 height 31
checkbox input "true"
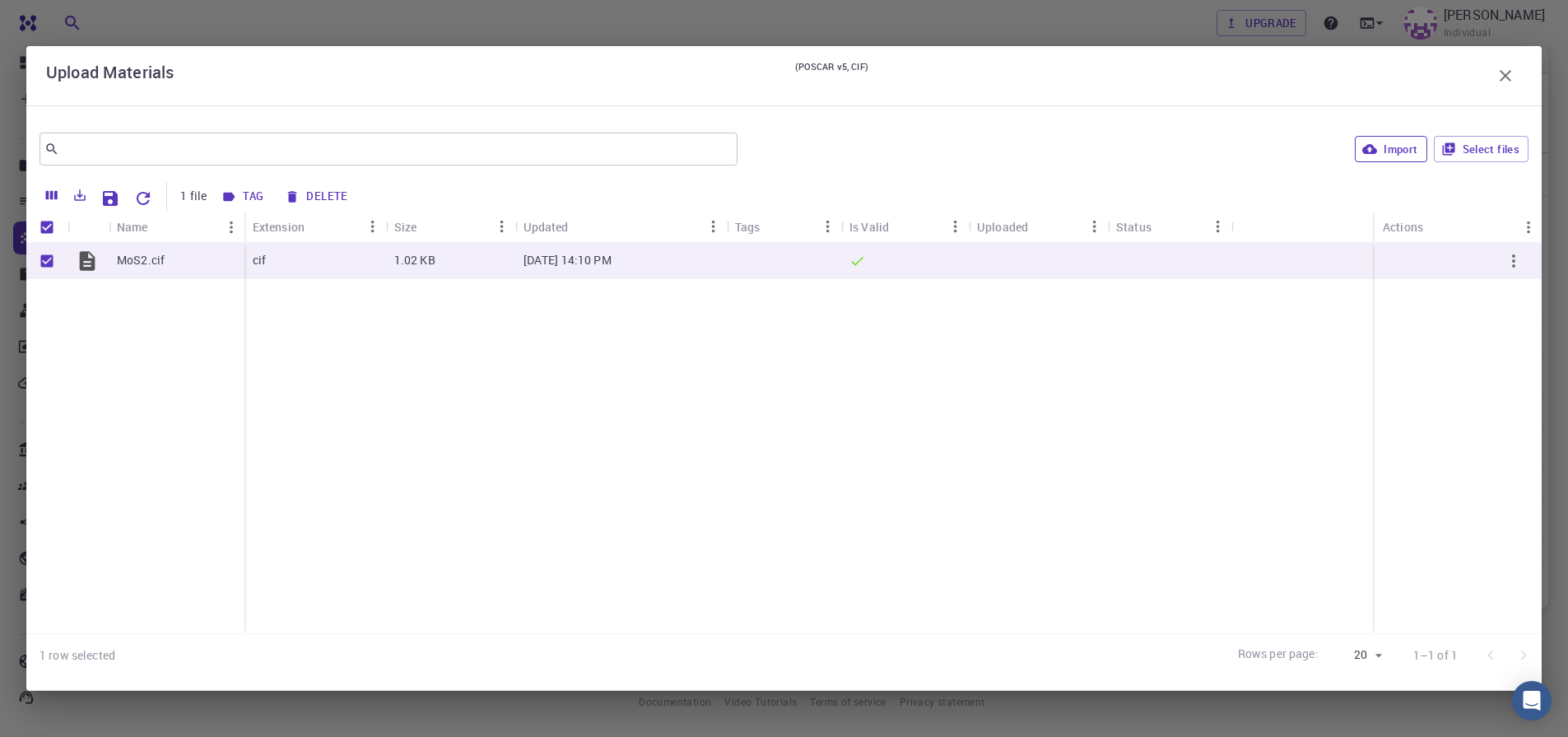
click at [1394, 154] on button "Import" at bounding box center [1390, 149] width 72 height 26
checkbox input "false"
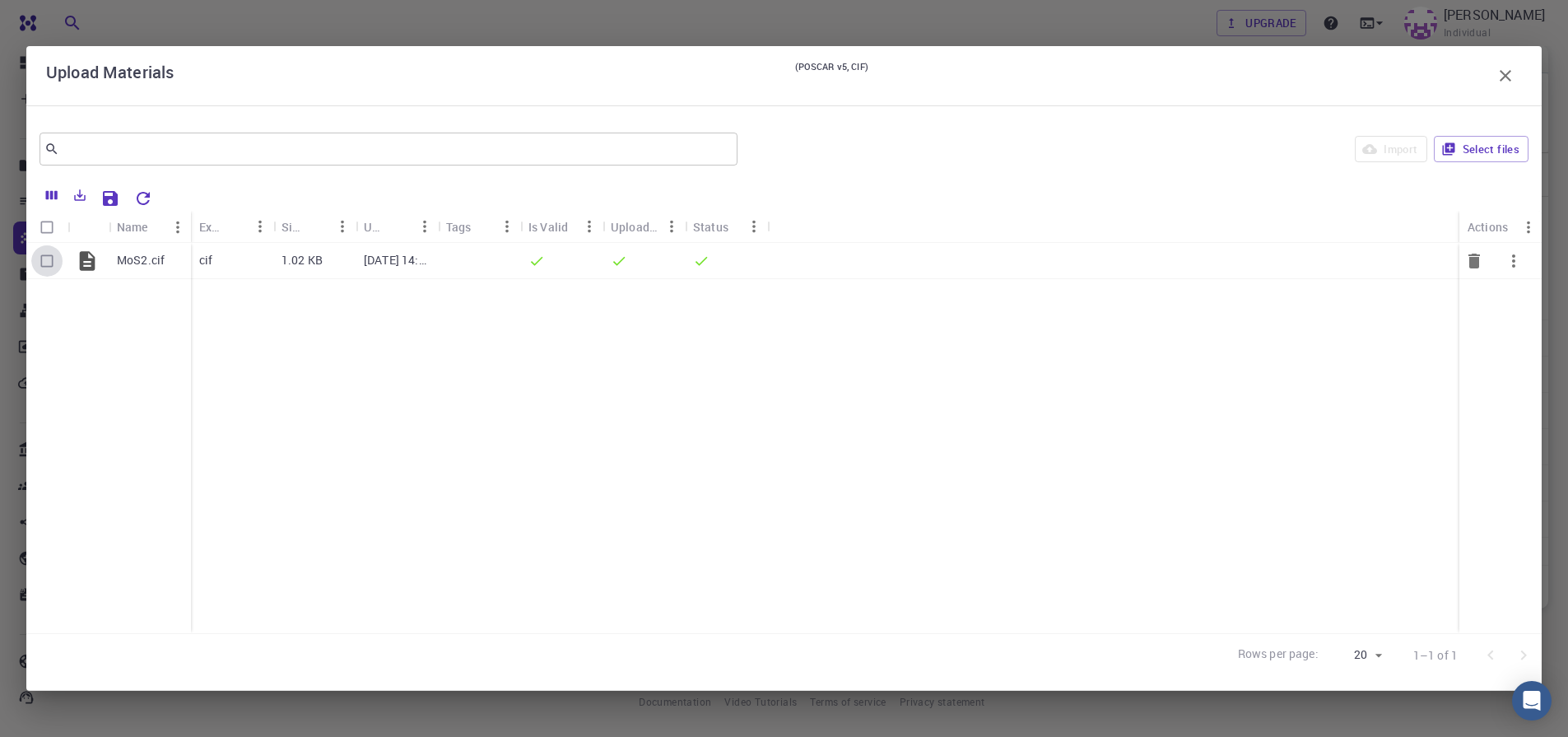
click at [54, 261] on input "Select row" at bounding box center [47, 261] width 31 height 31
checkbox input "true"
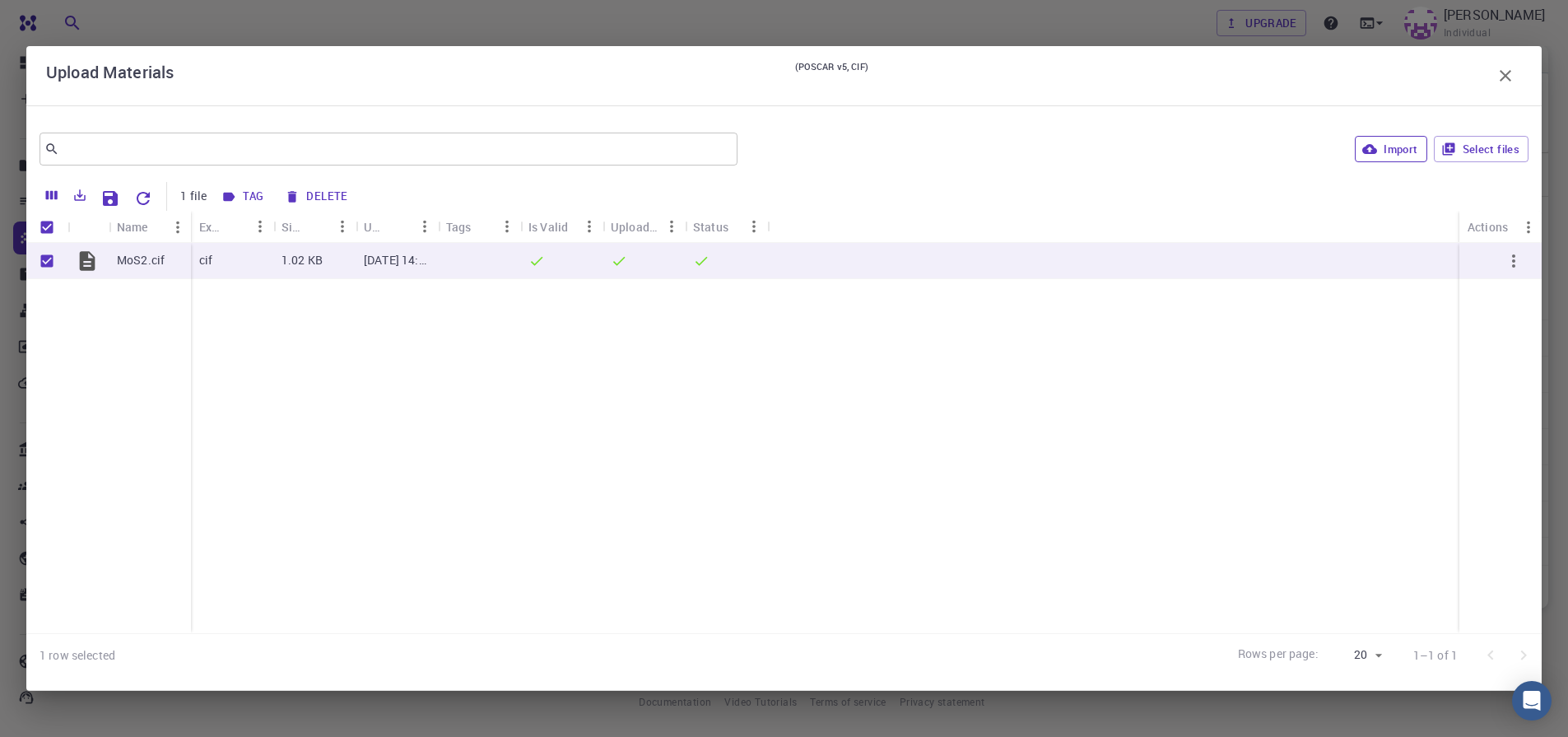
click at [1397, 146] on button "Import" at bounding box center [1390, 149] width 72 height 26
checkbox input "false"
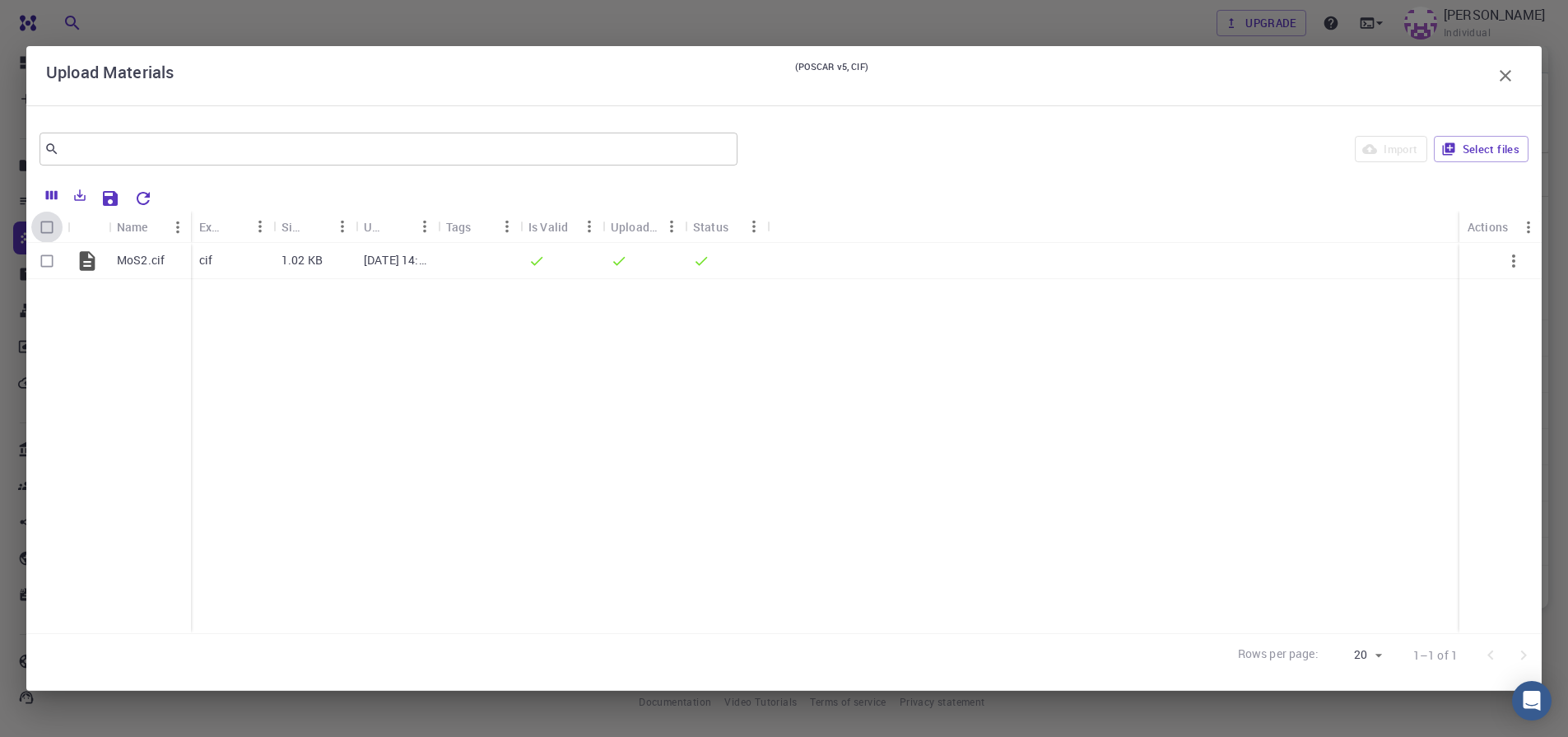
click at [45, 228] on input "Select all rows" at bounding box center [47, 228] width 31 height 31
checkbox input "true"
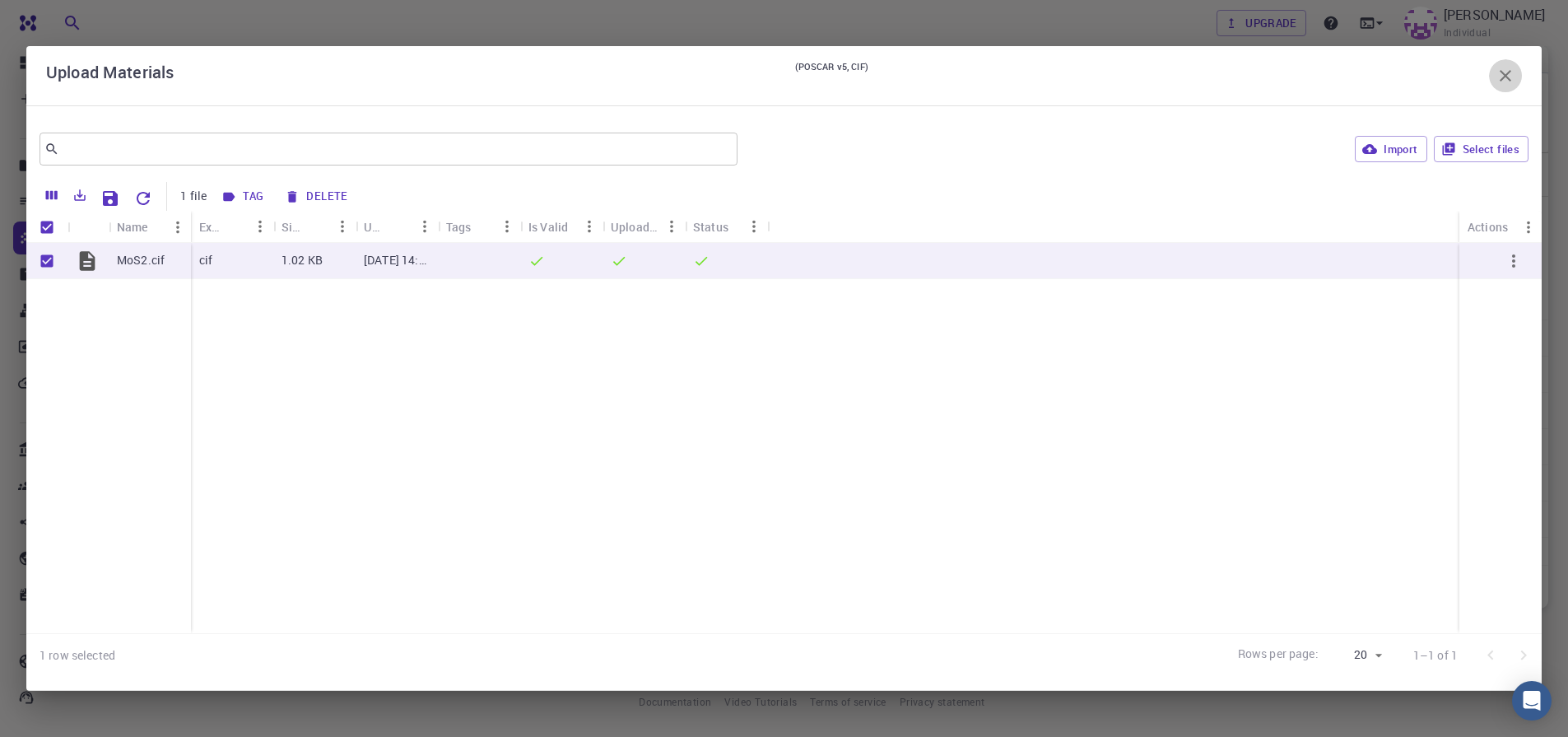
click at [1500, 74] on icon "button" at bounding box center [1505, 75] width 20 height 20
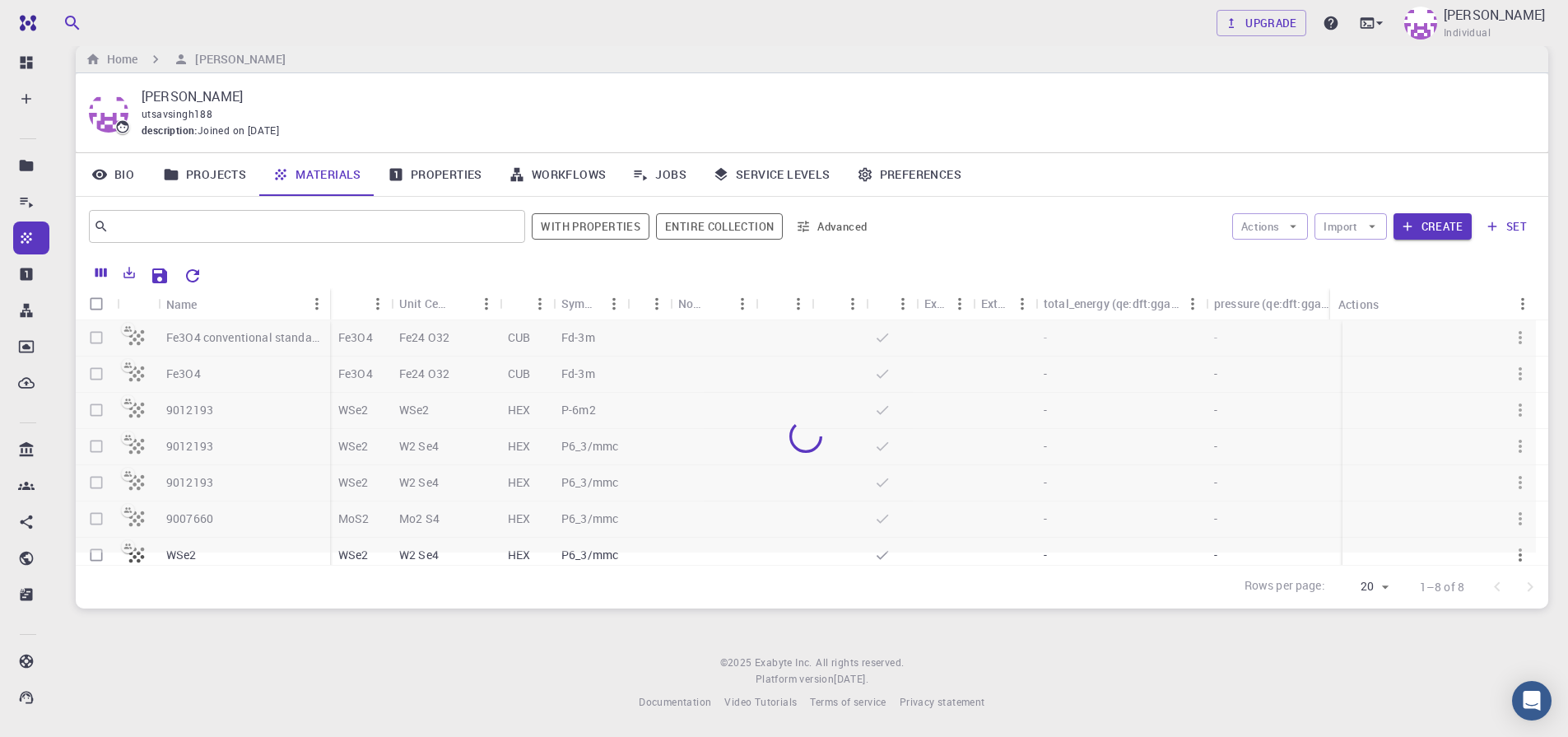
click at [565, 172] on link "Workflows" at bounding box center [558, 174] width 125 height 42
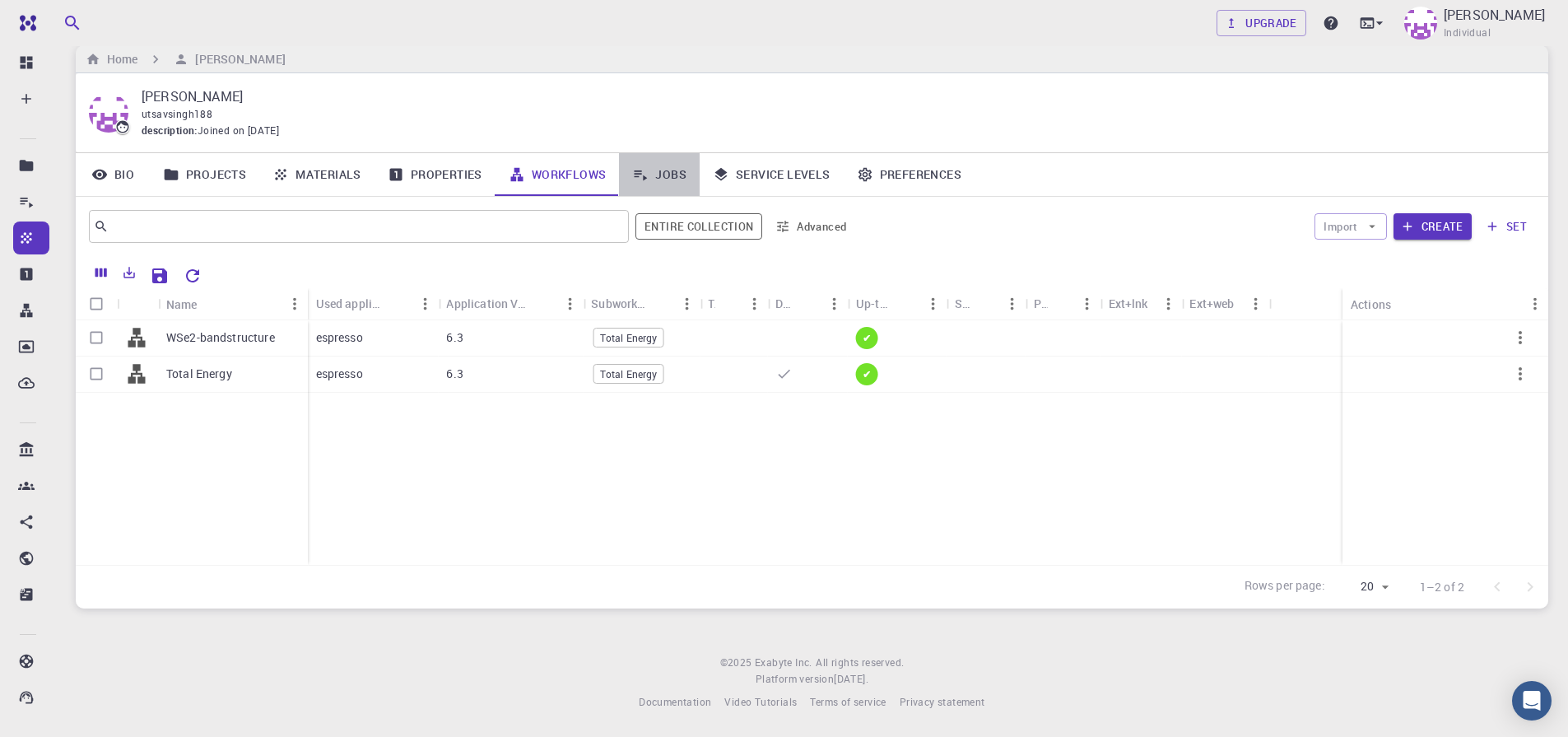
click at [669, 172] on link "Jobs" at bounding box center [659, 174] width 80 height 42
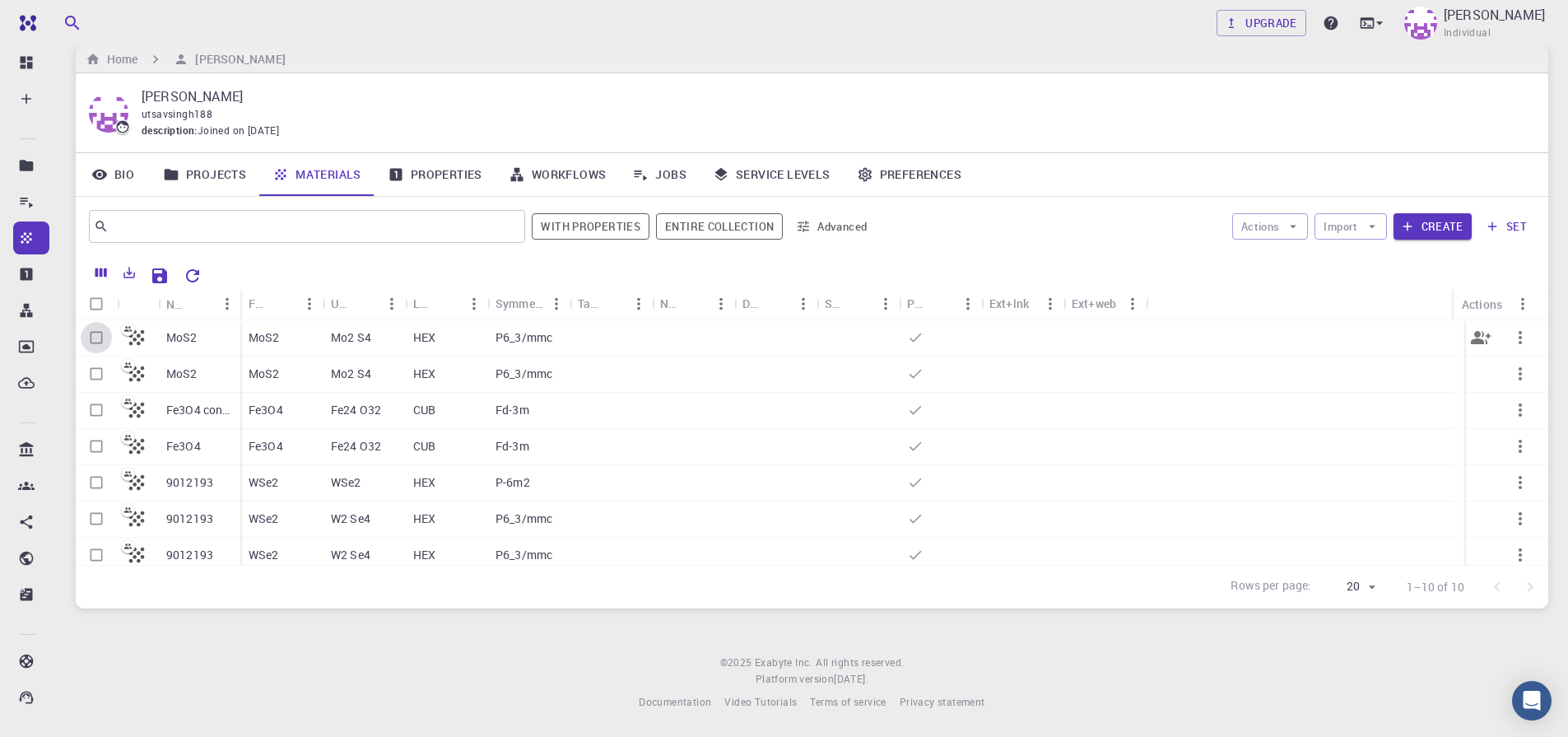
click at [98, 340] on input "Select row" at bounding box center [96, 337] width 31 height 31
checkbox input "true"
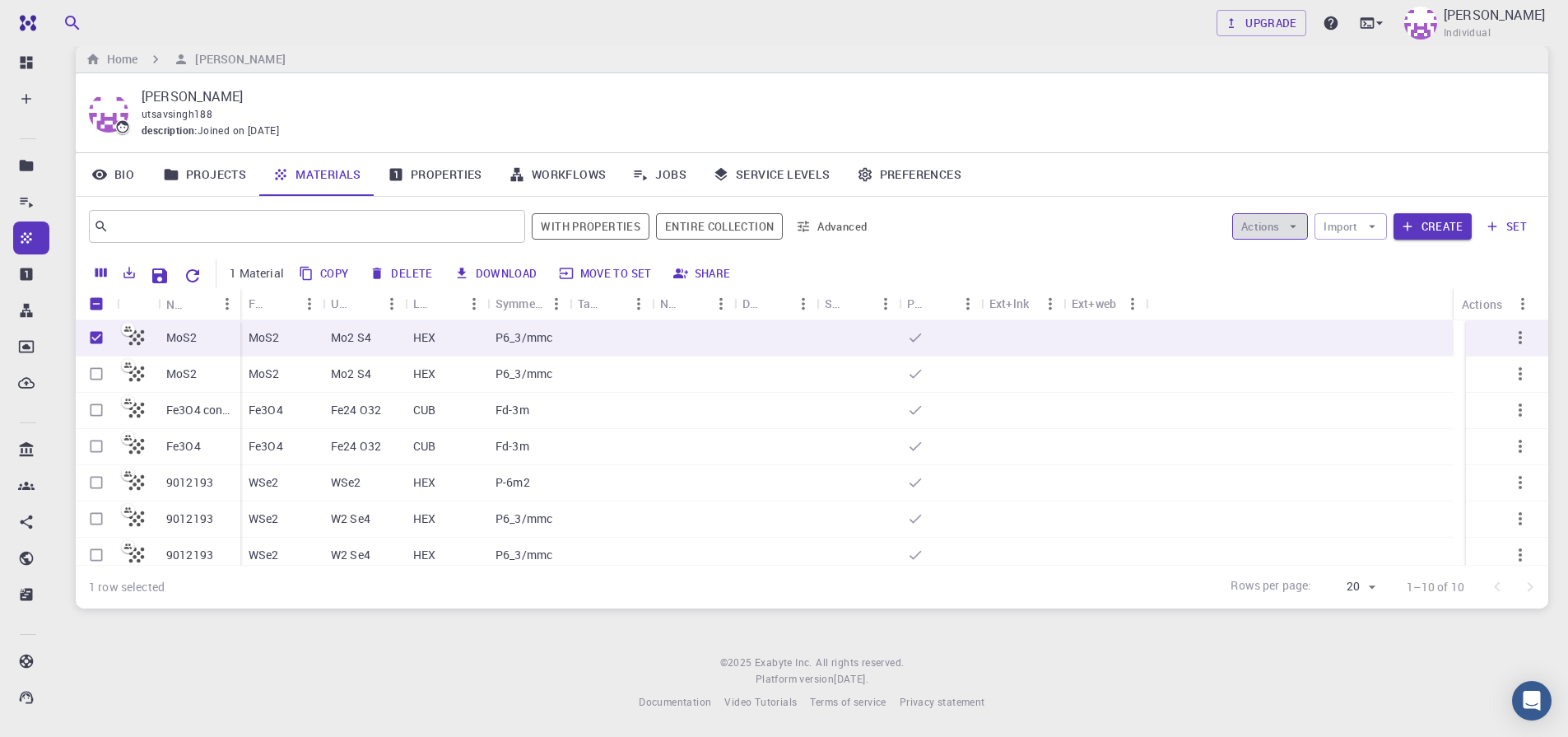
click at [1284, 230] on button "Actions" at bounding box center [1270, 226] width 77 height 26
click at [1263, 267] on li "Create Job" at bounding box center [1287, 260] width 108 height 26
click at [96, 332] on input "Unselect row" at bounding box center [96, 337] width 31 height 31
checkbox input "false"
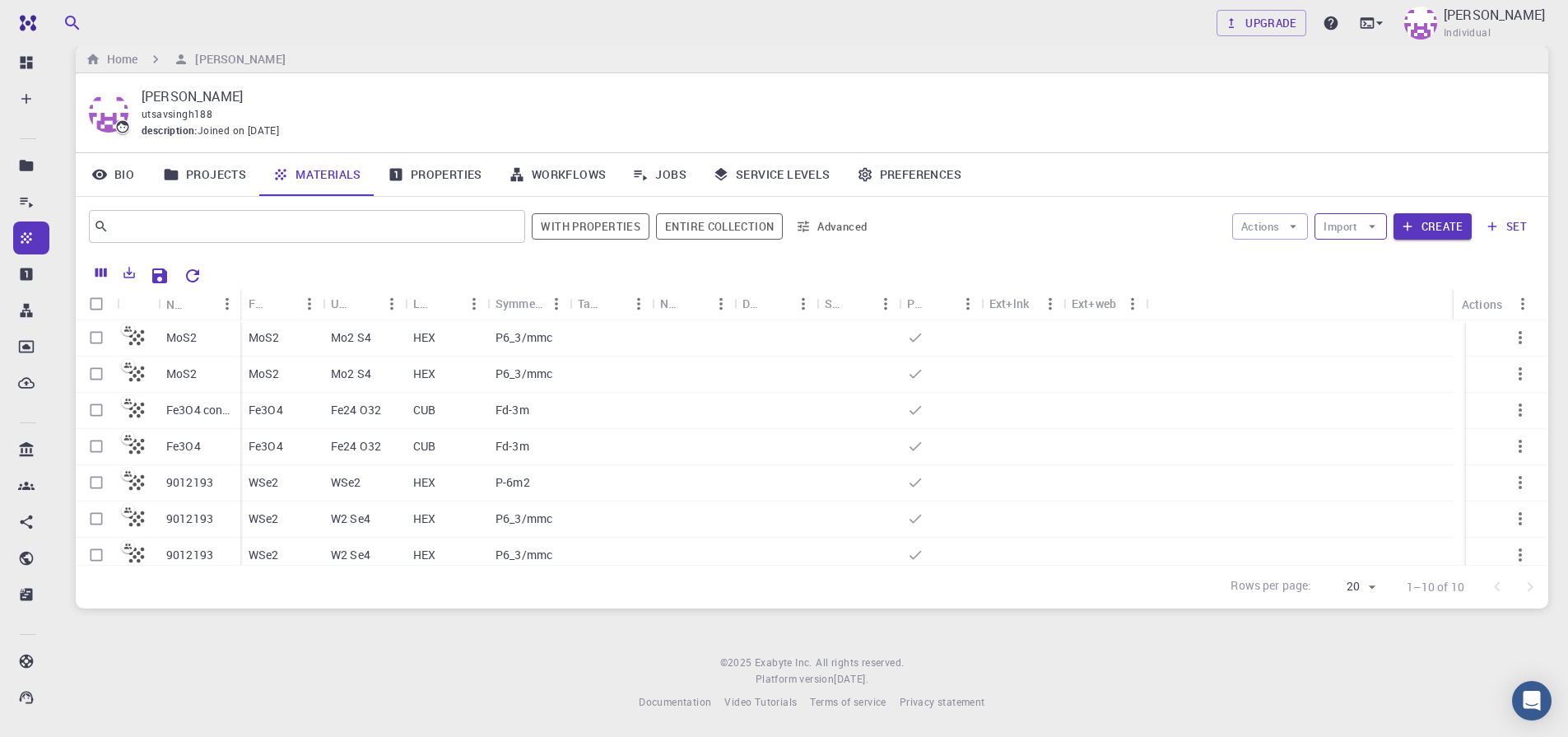
click at [1347, 233] on button "Import" at bounding box center [1350, 226] width 72 height 26
click at [1359, 260] on span "Upload File" at bounding box center [1411, 259] width 105 height 16
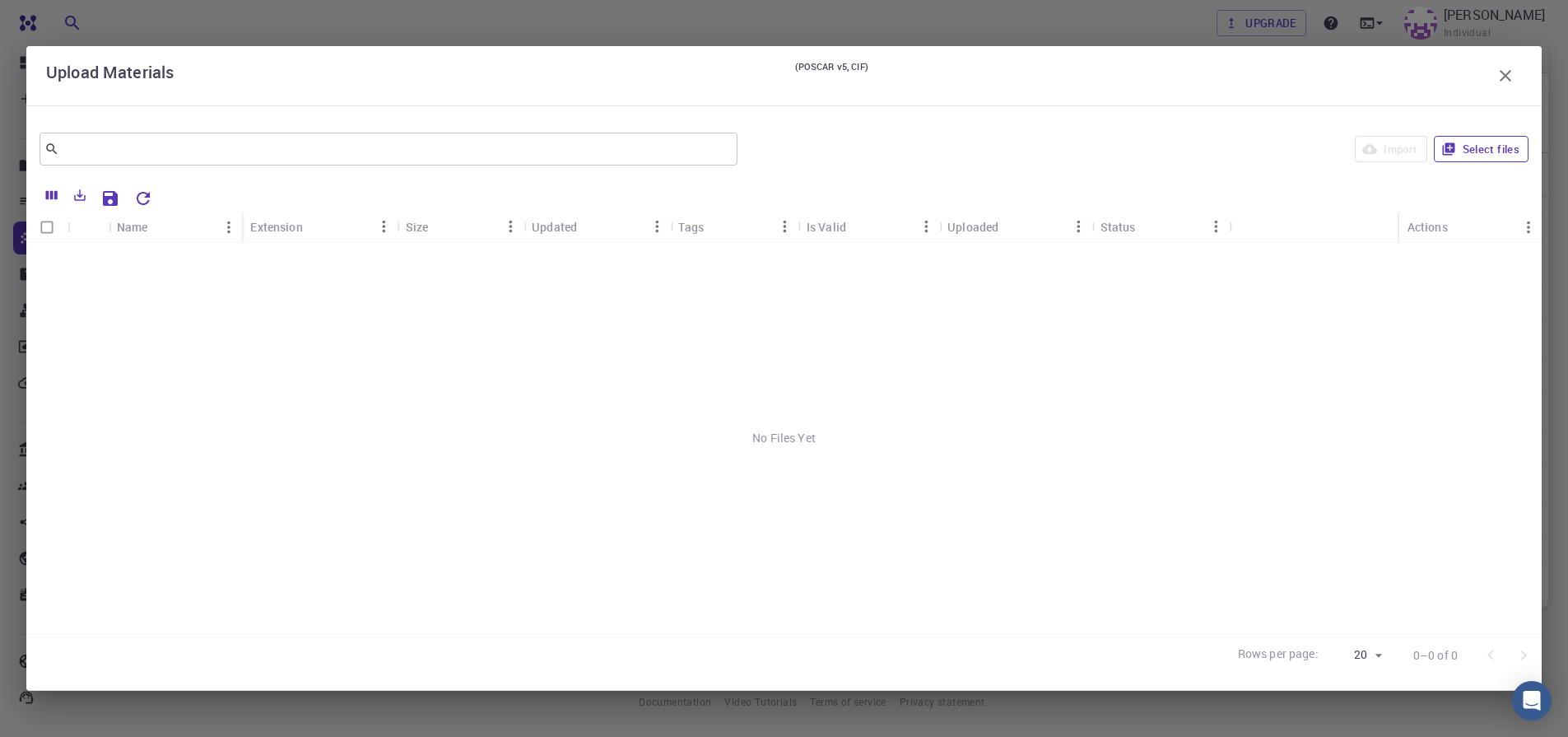
click at [1482, 153] on button "Select files" at bounding box center [1481, 149] width 94 height 26
click at [48, 266] on input "Select row" at bounding box center [47, 261] width 31 height 31
checkbox input "true"
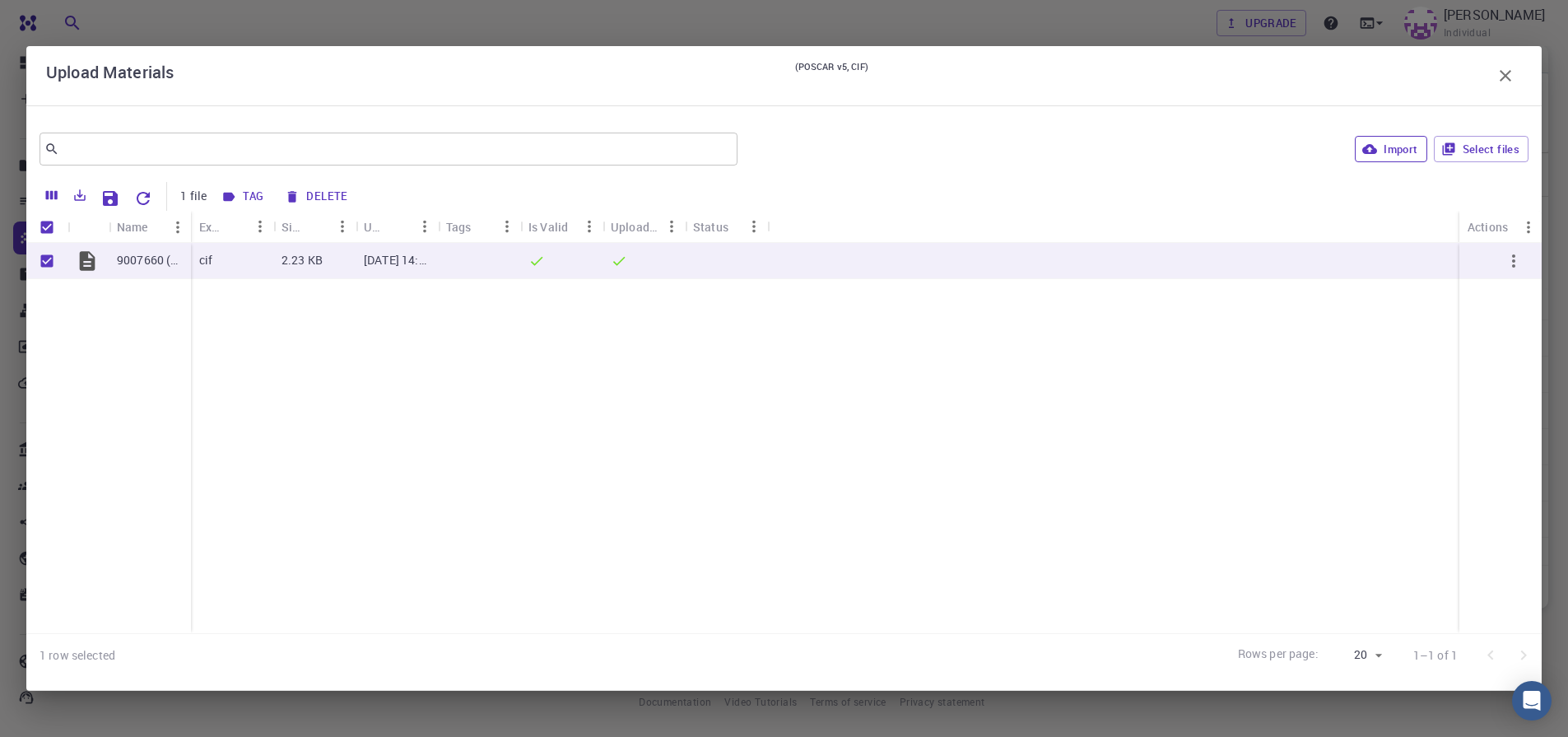
click at [1375, 146] on icon "button" at bounding box center [1369, 149] width 15 height 15
checkbox input "false"
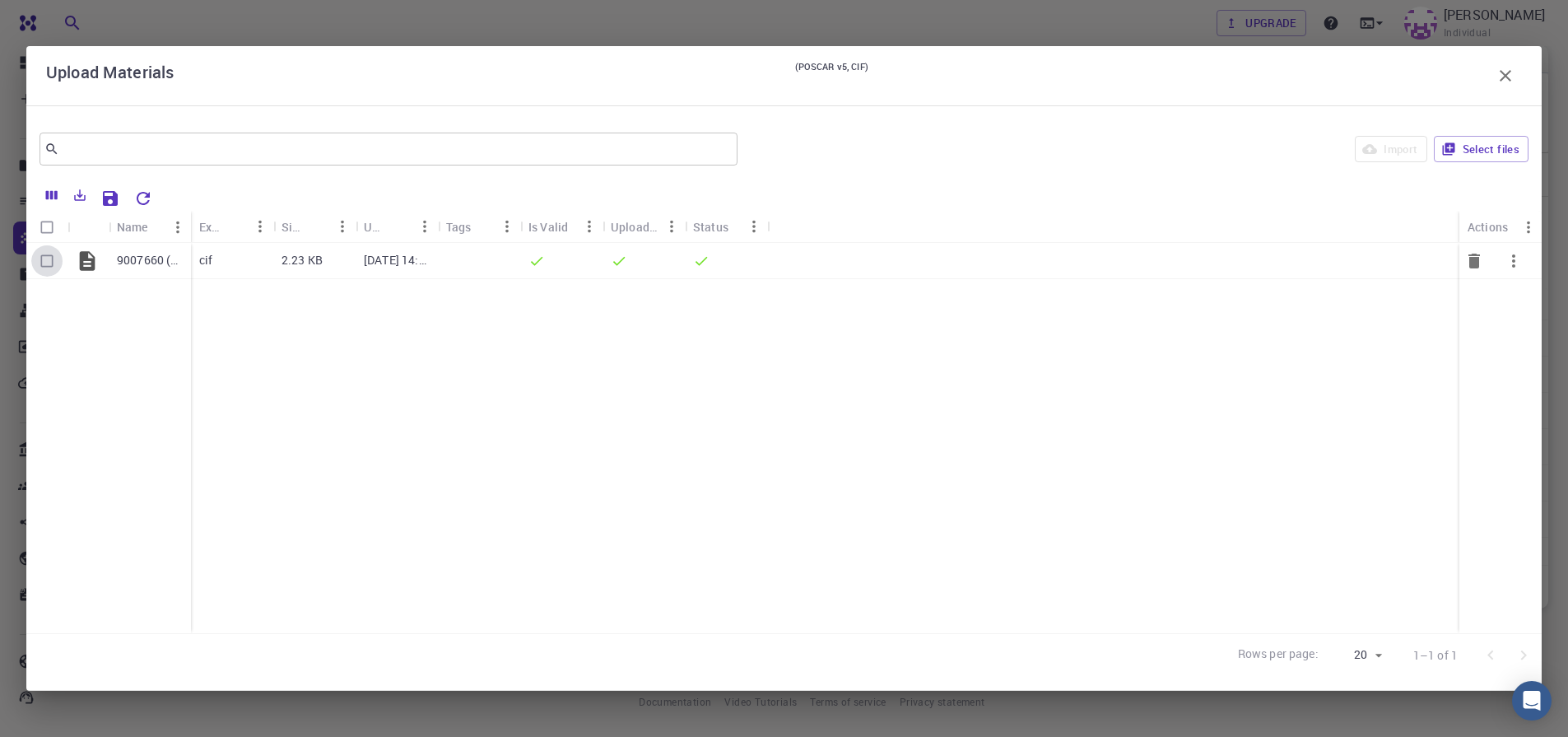
click at [49, 260] on input "Select row" at bounding box center [47, 261] width 31 height 31
checkbox input "true"
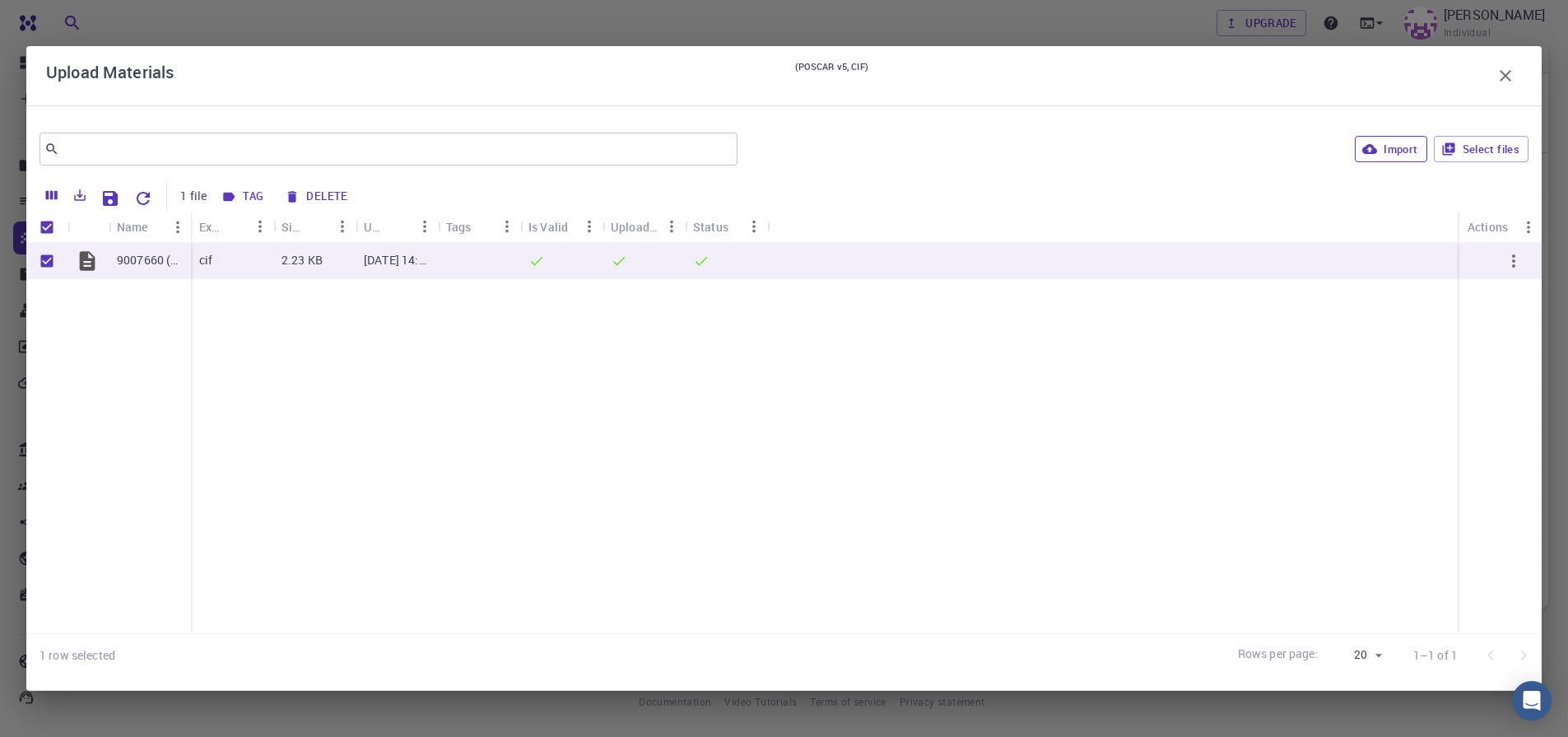
click at [1395, 148] on button "Import" at bounding box center [1390, 149] width 72 height 26
checkbox input "false"
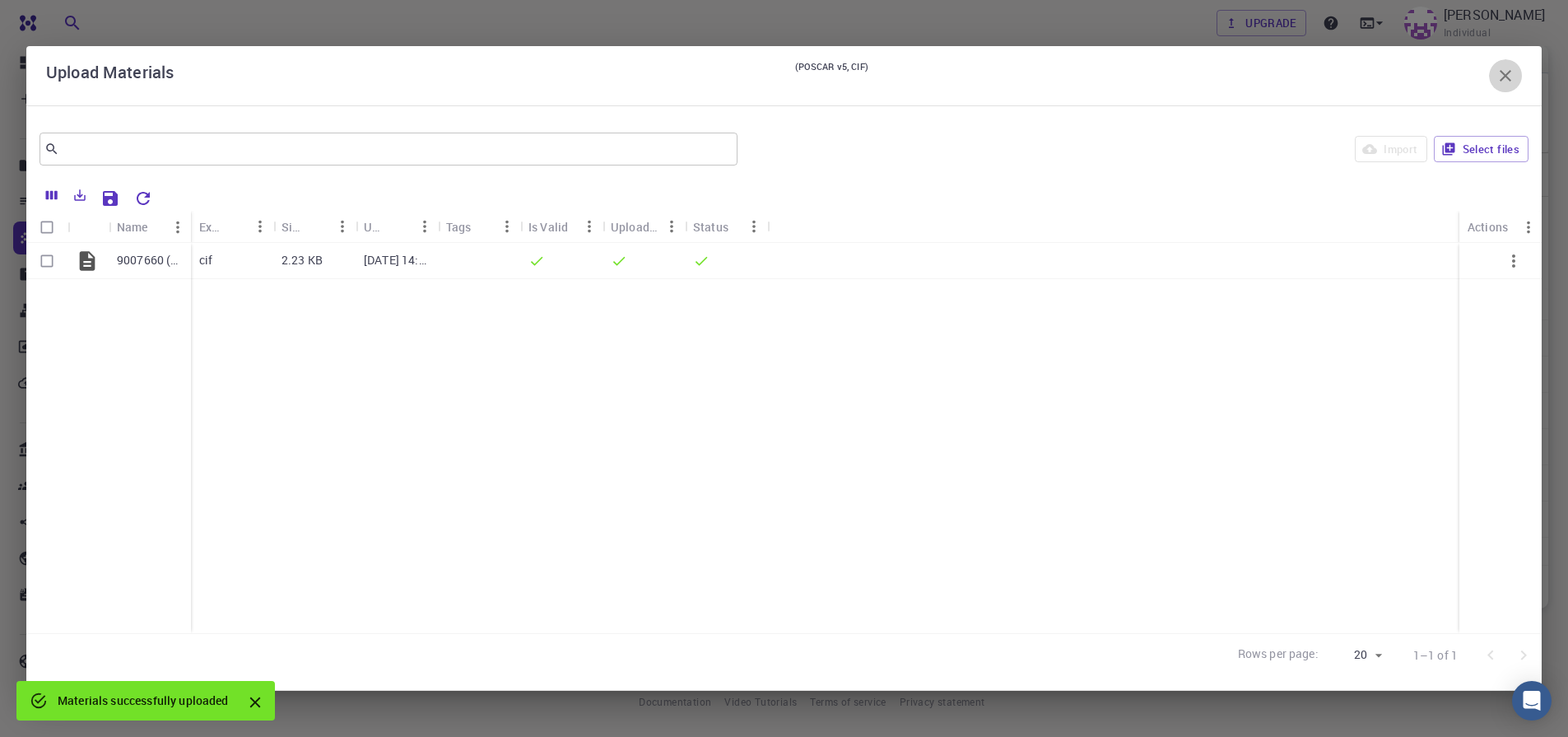
click at [1503, 74] on icon "button" at bounding box center [1505, 75] width 11 height 11
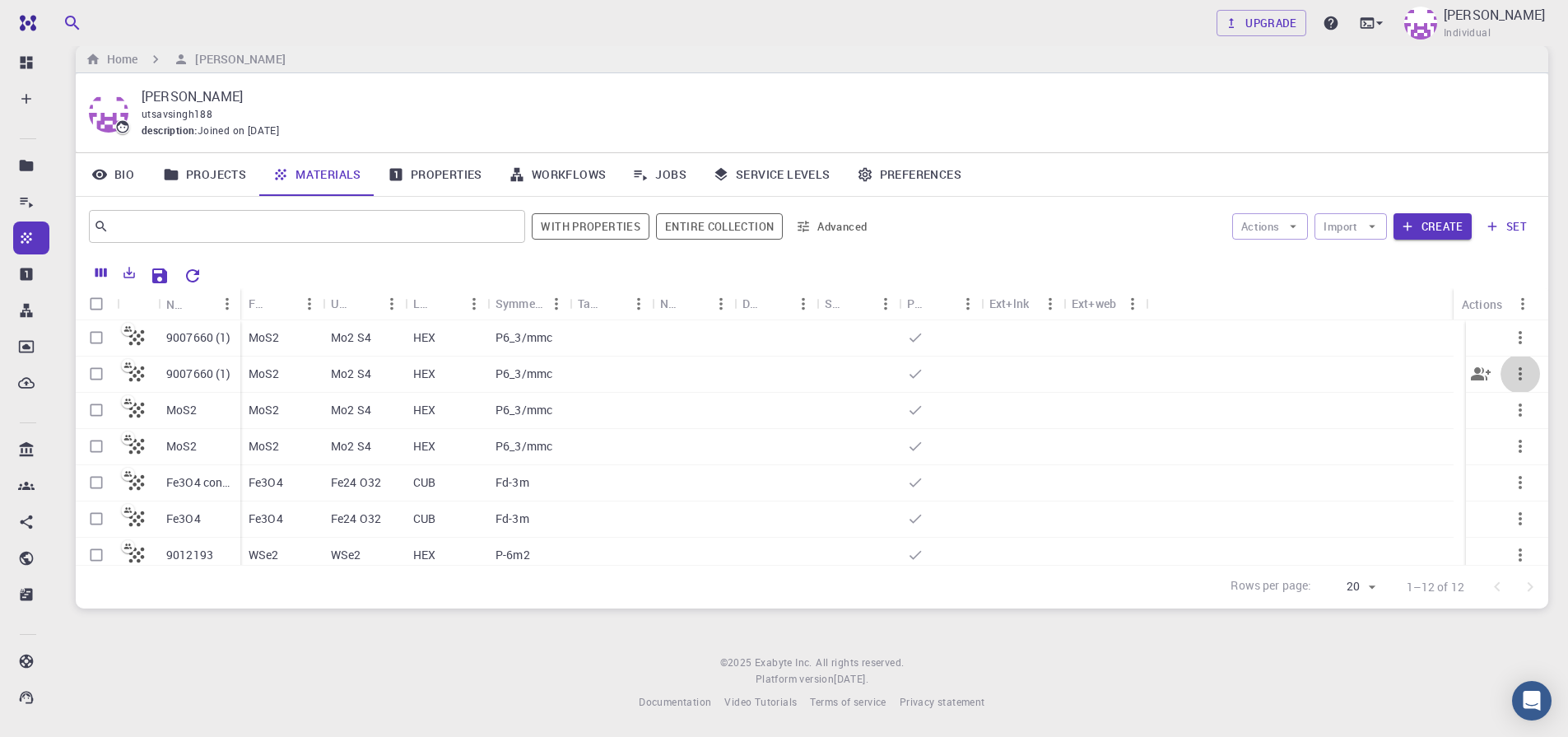
click at [1510, 374] on icon "button" at bounding box center [1520, 374] width 20 height 20
click at [1476, 493] on icon at bounding box center [1481, 495] width 15 height 15
click at [88, 336] on input "Select row" at bounding box center [96, 337] width 31 height 31
checkbox input "true"
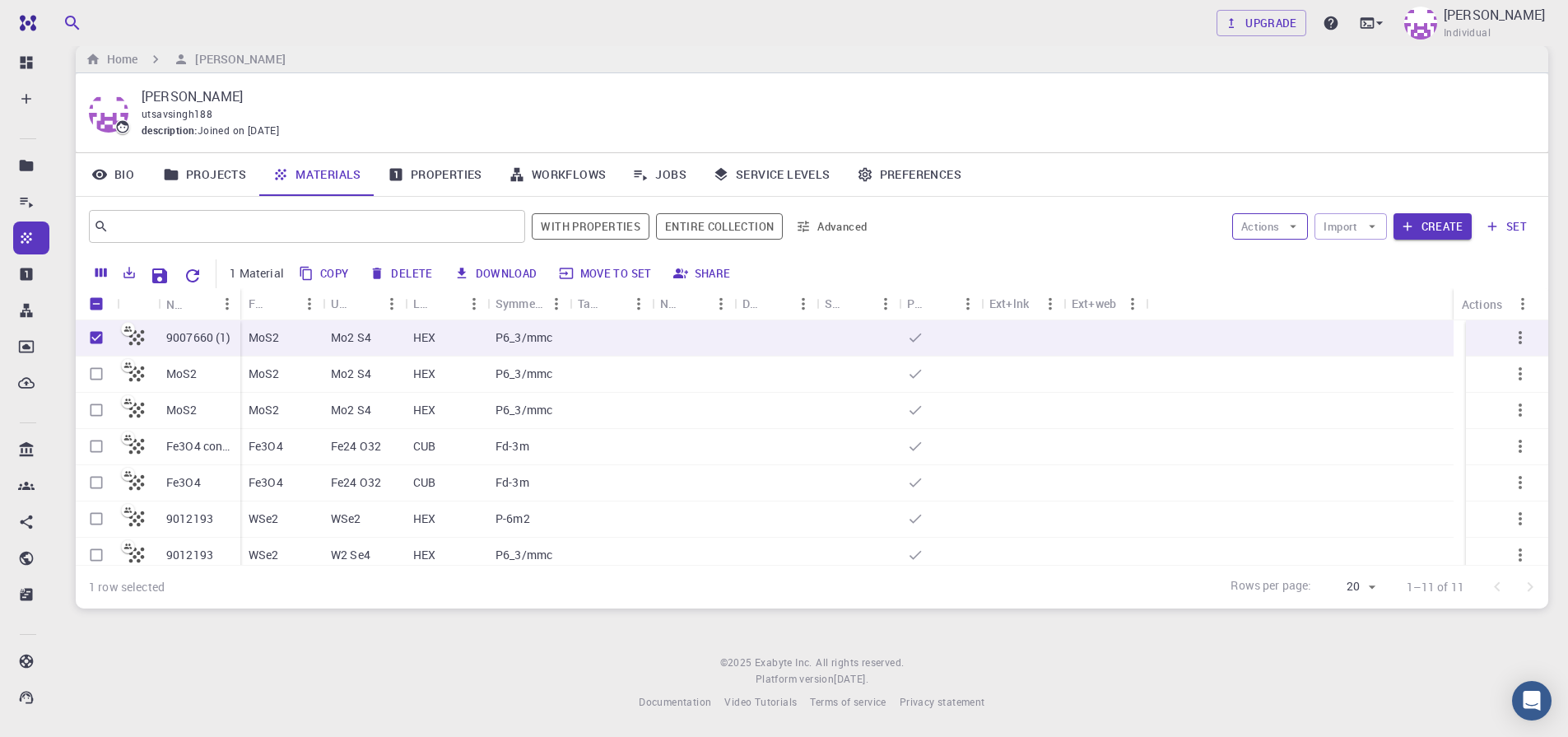
click at [1297, 225] on icon "button" at bounding box center [1292, 226] width 15 height 15
click at [1284, 264] on span "Create Job" at bounding box center [1302, 259] width 52 height 16
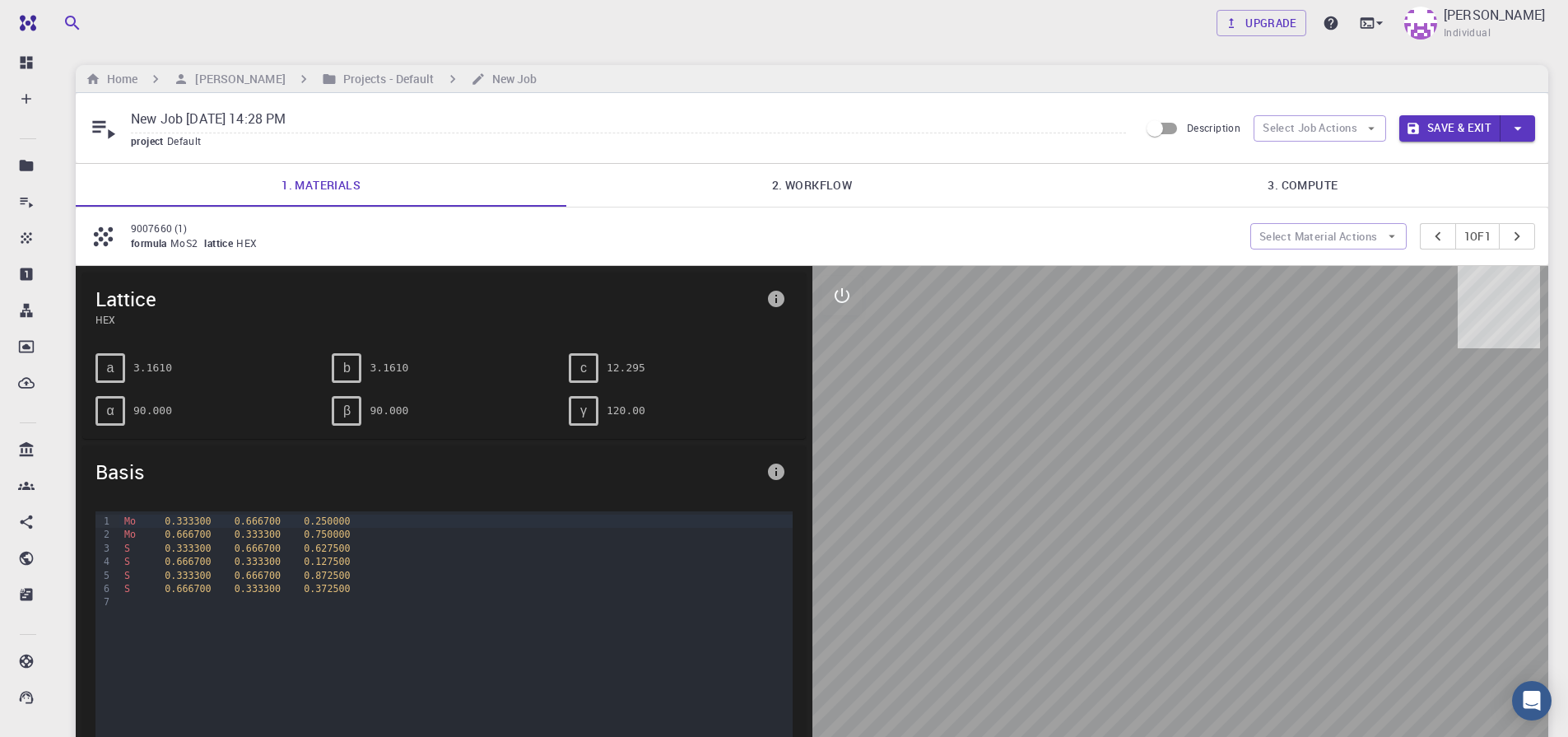
click at [798, 176] on link "2. Workflow" at bounding box center [811, 184] width 490 height 42
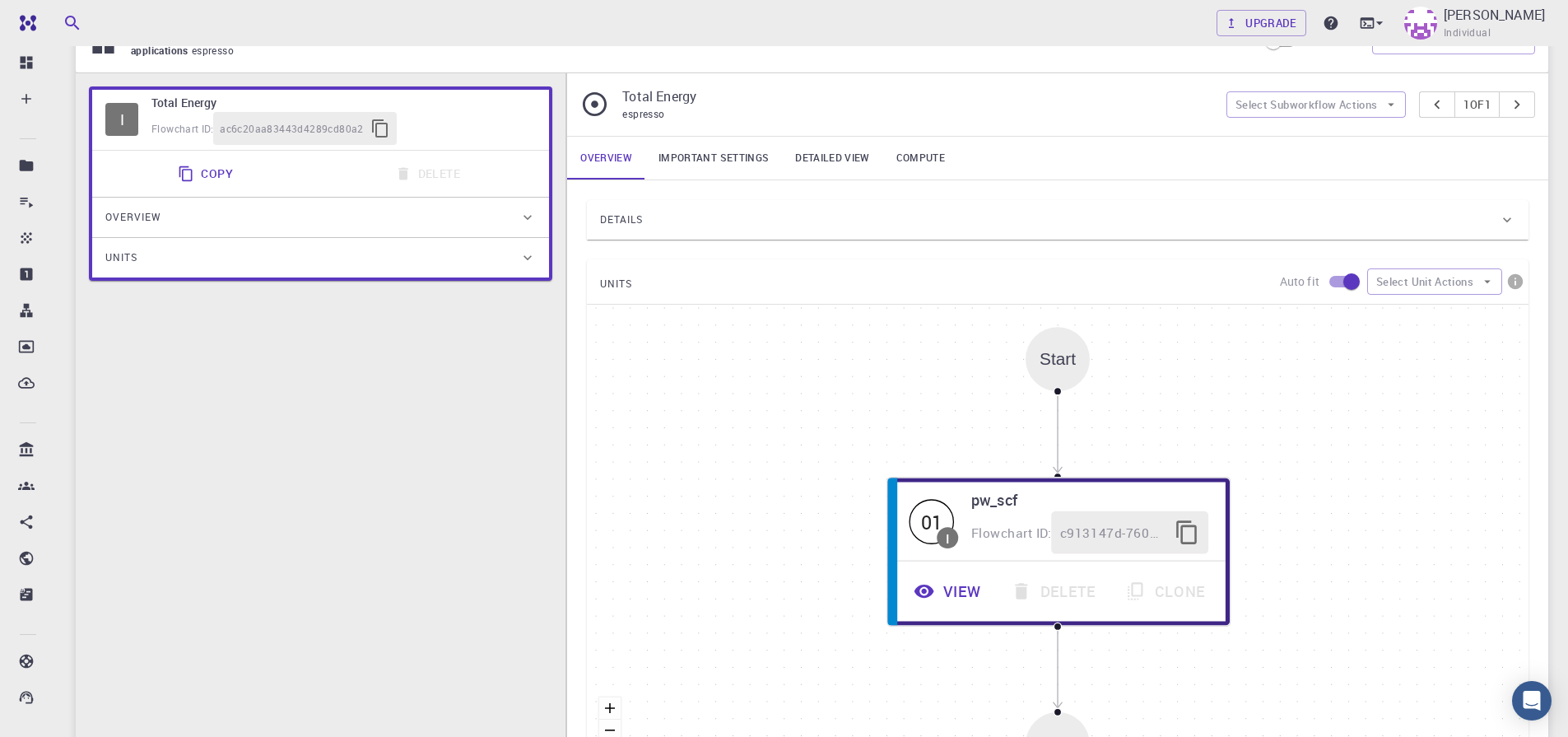
scroll to position [395, 0]
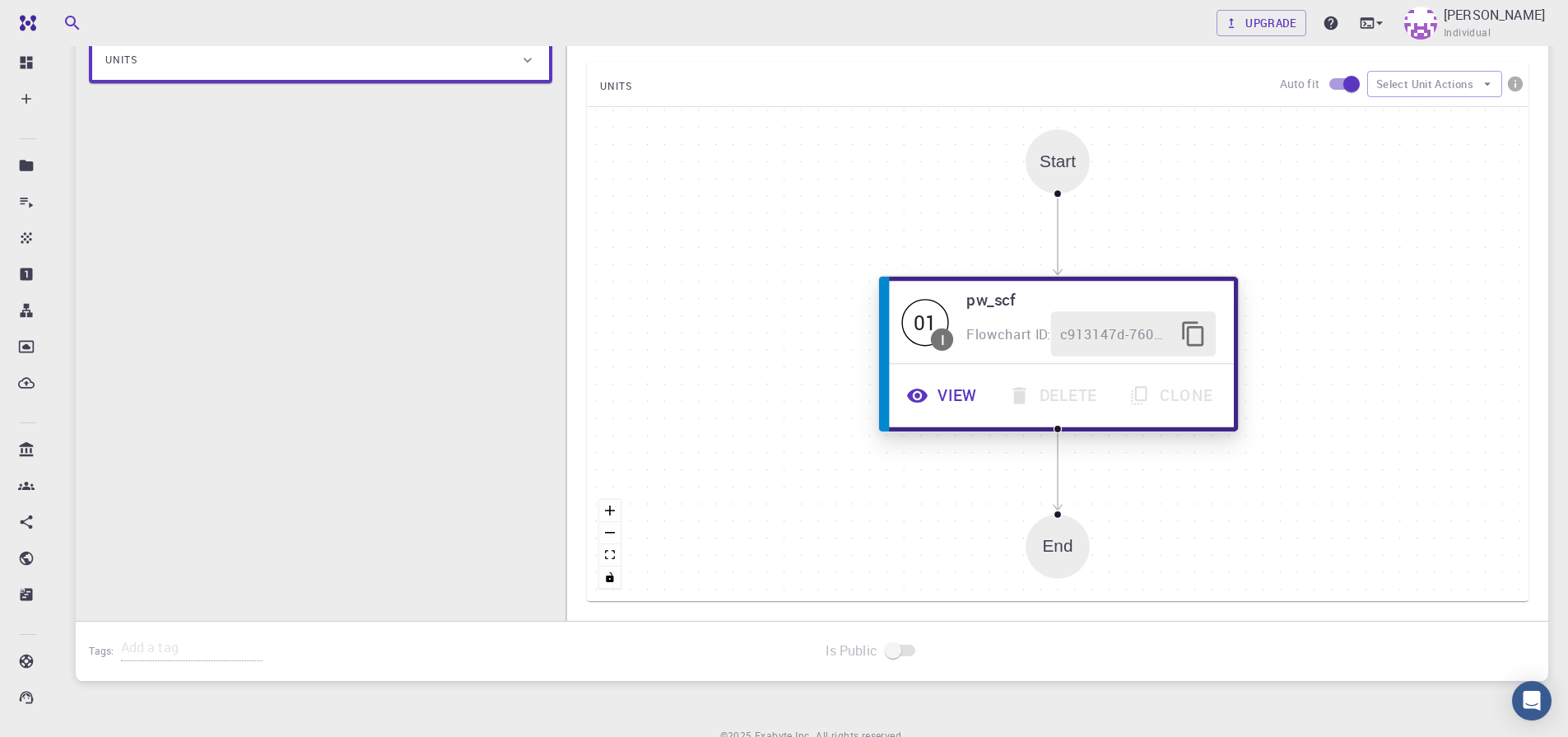
click at [929, 397] on button "View" at bounding box center [944, 395] width 102 height 45
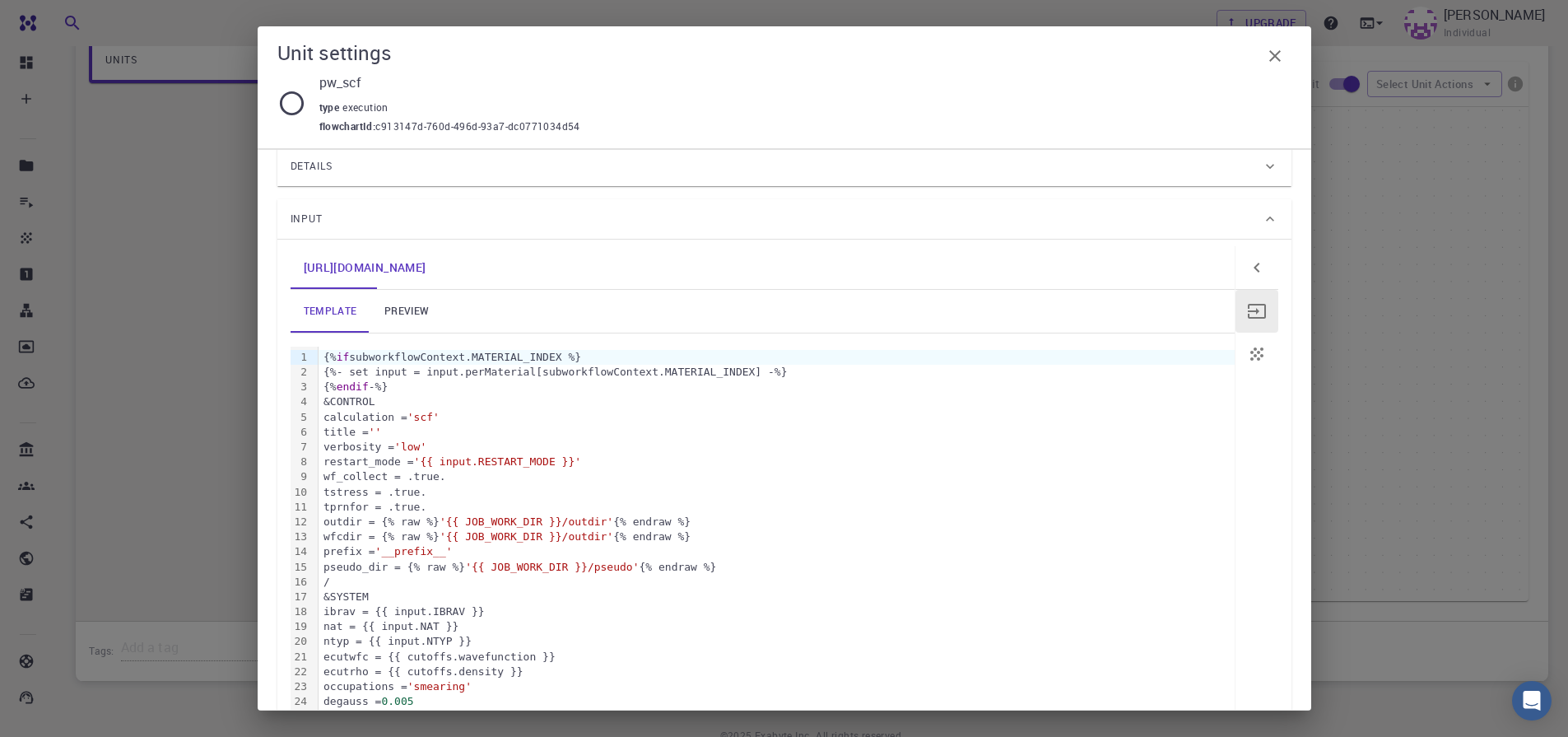
scroll to position [0, 0]
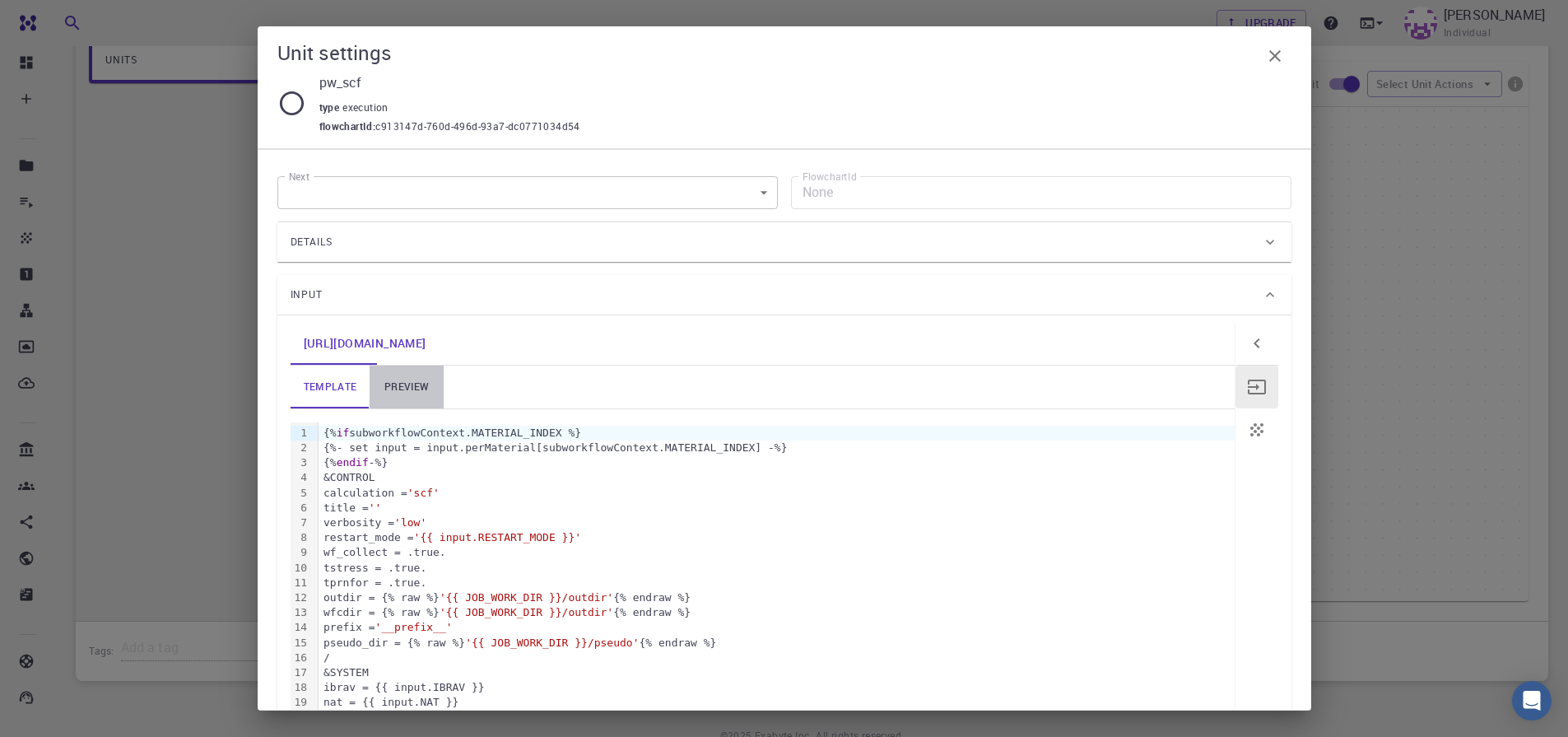
click at [403, 394] on link "preview" at bounding box center [406, 387] width 74 height 42
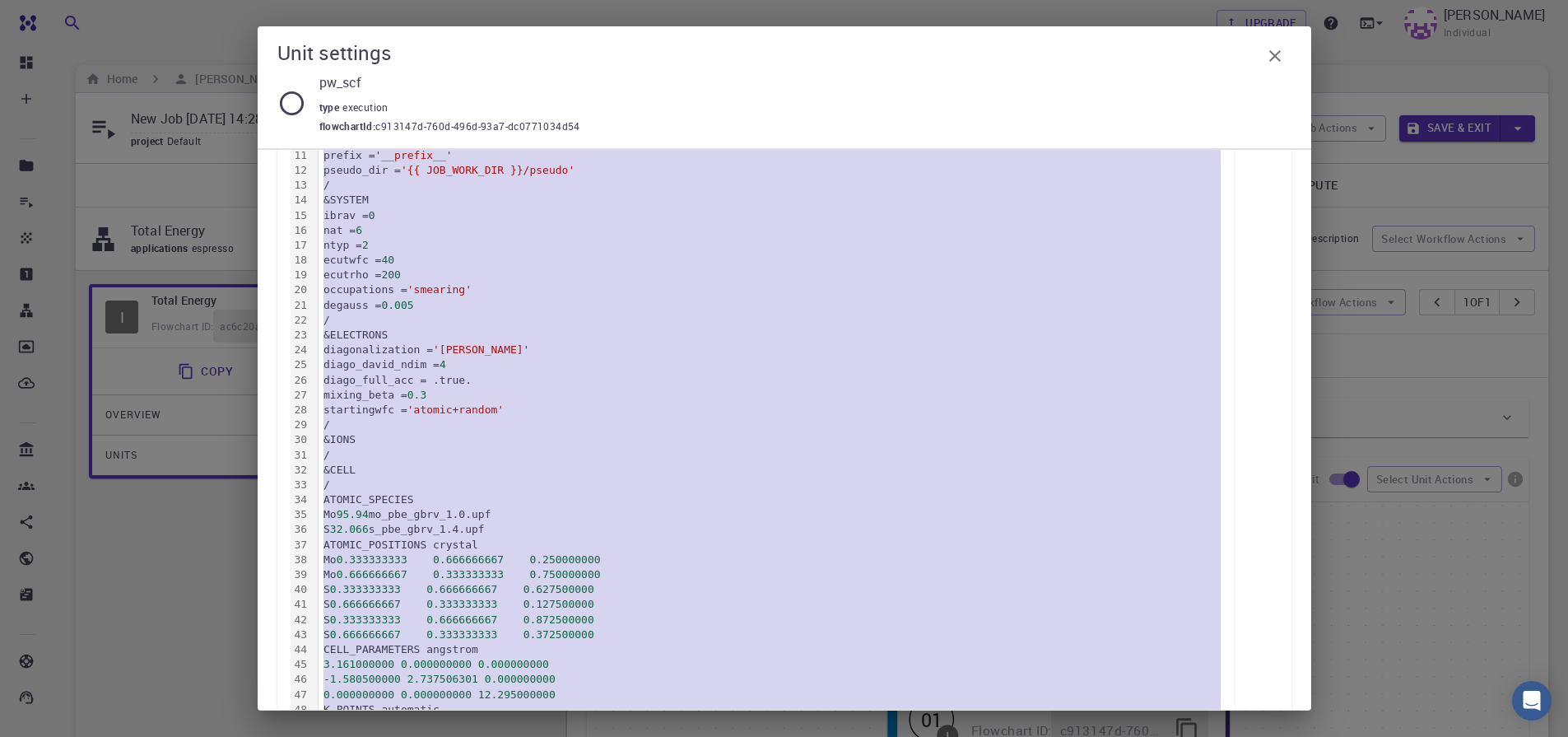
scroll to position [552, 0]
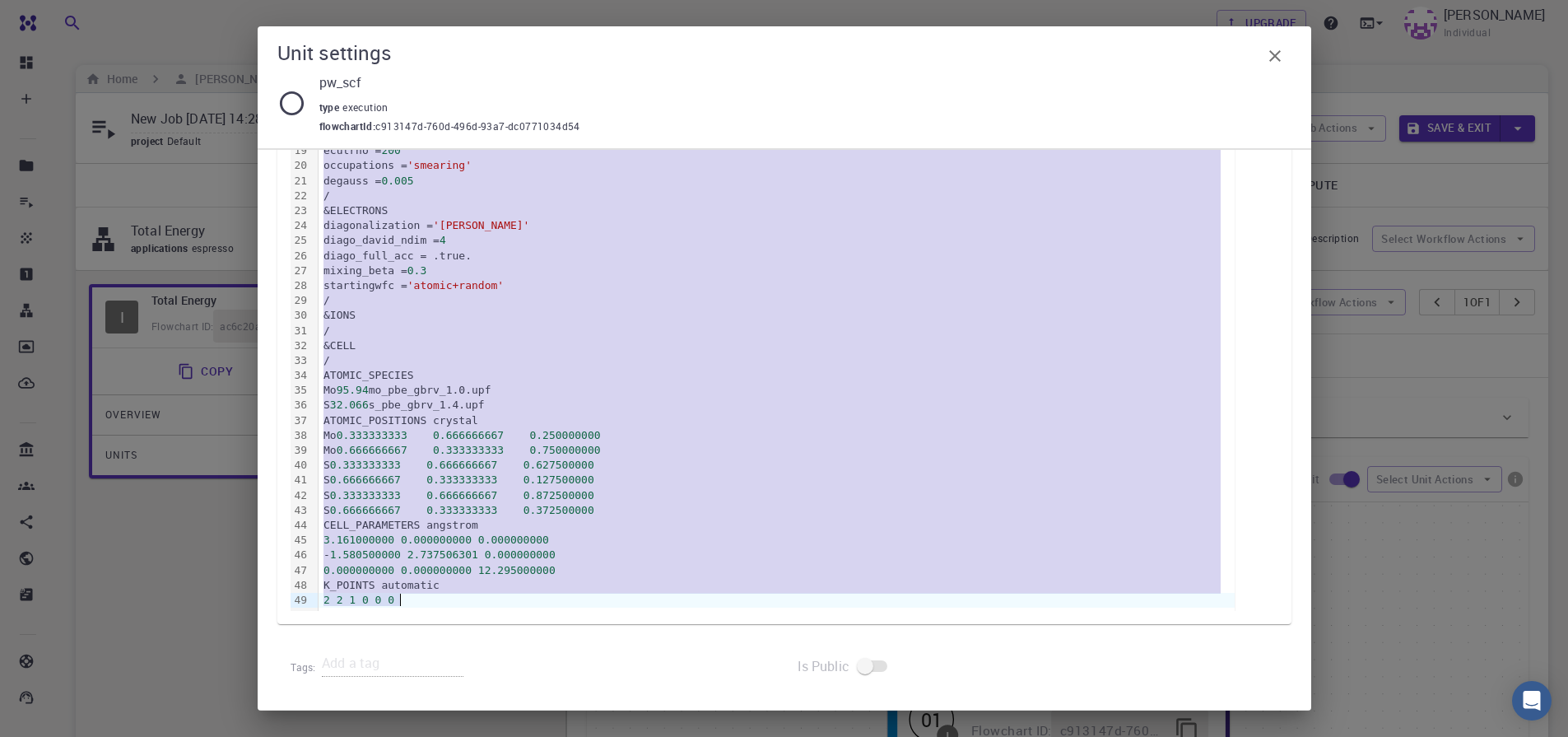
drag, startPoint x: 321, startPoint y: 429, endPoint x: 624, endPoint y: 791, distance: 472.1
click at [624, 736] on html "Free Dashboard Create New Job New Material Create Material Upload File Import f…" at bounding box center [784, 602] width 1568 height 1205
copy div "&CONTROL calculation = 'scf' title = '' verbosity = 'low' restart_mode = 'from_…"
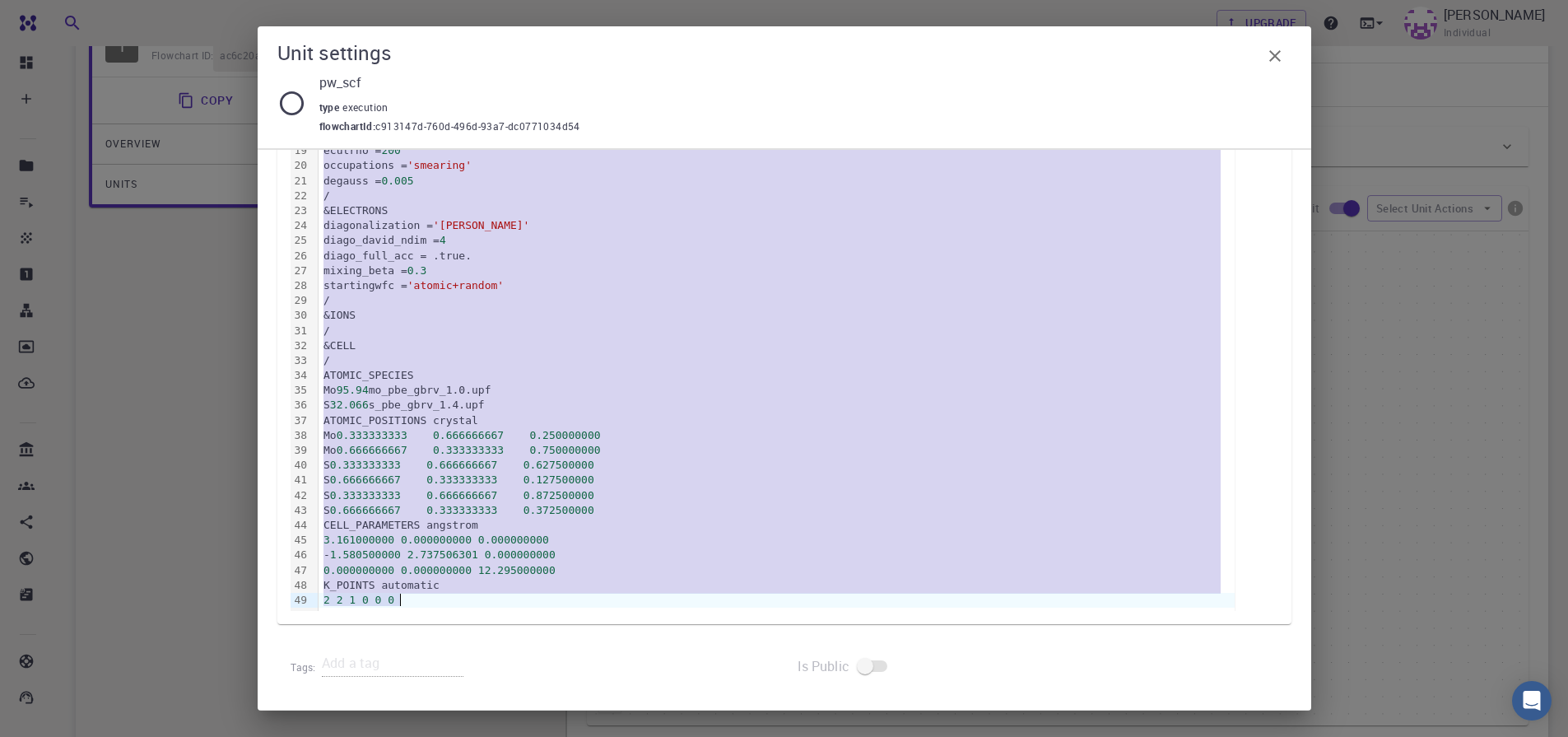
copy div "&CONTROL calculation = 'scf' title = '' verbosity = 'low' restart_mode = 'from_…"
